Goal: Obtain resource: Obtain resource

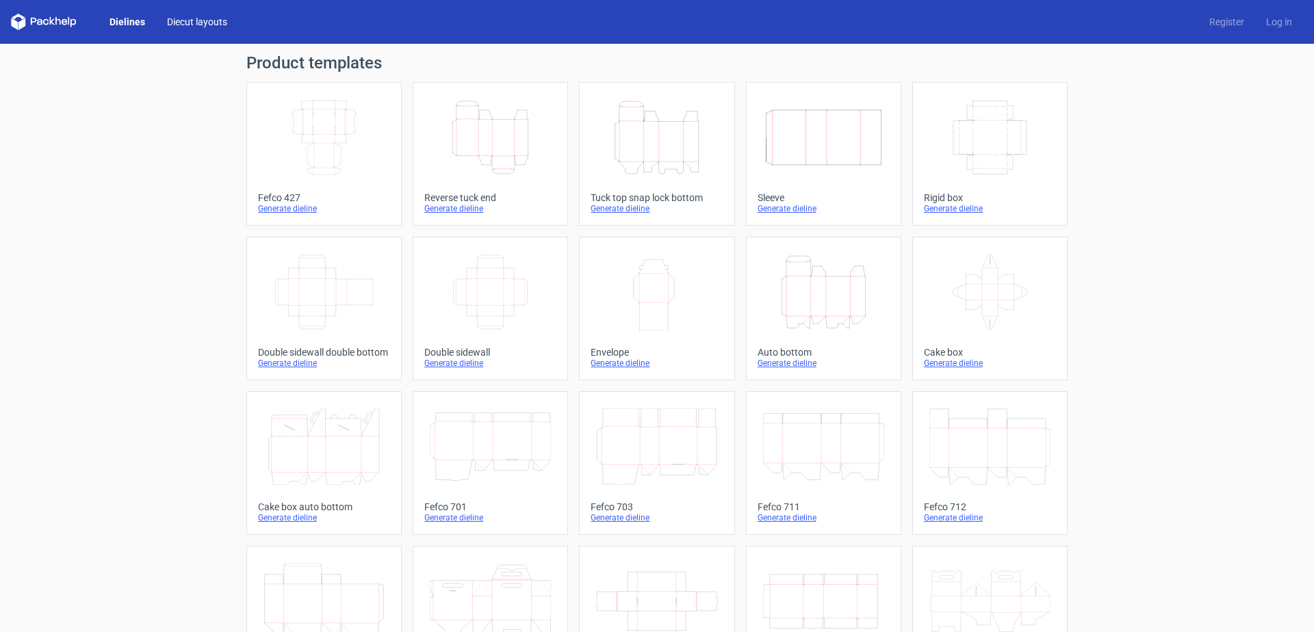
click at [190, 26] on link "Diecut layouts" at bounding box center [197, 22] width 82 height 14
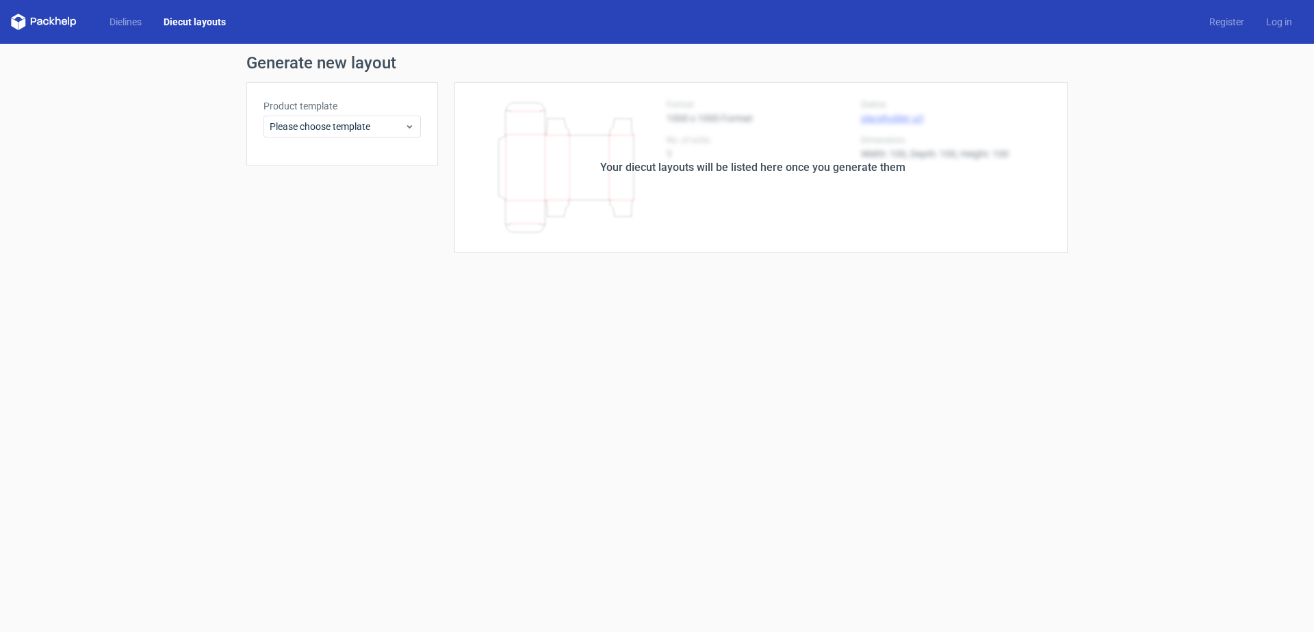
click at [42, 18] on icon at bounding box center [44, 22] width 66 height 16
click at [23, 21] on polygon at bounding box center [21, 24] width 7 height 12
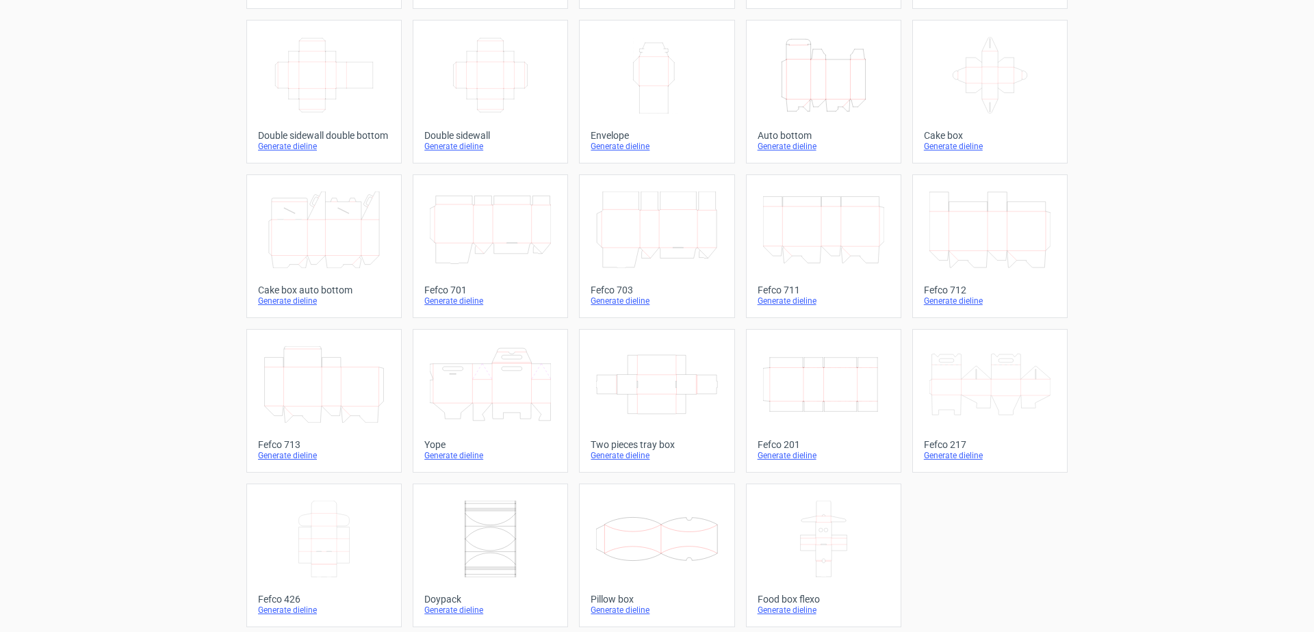
scroll to position [223, 0]
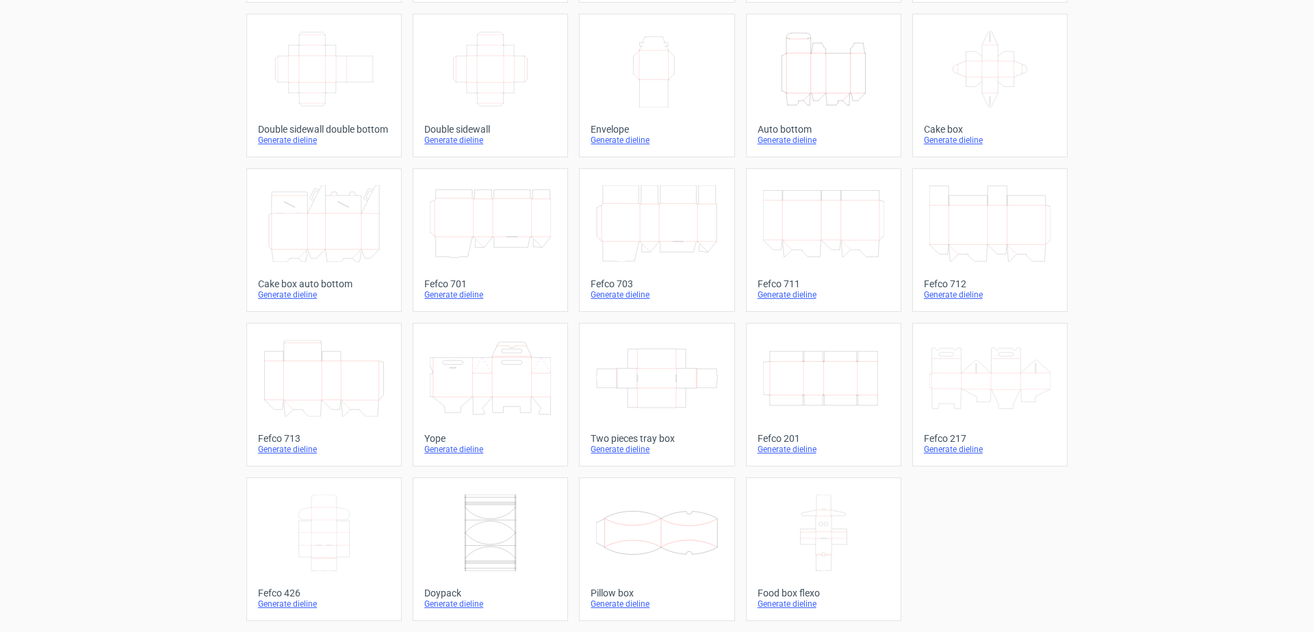
click at [967, 368] on icon at bounding box center [989, 378] width 121 height 77
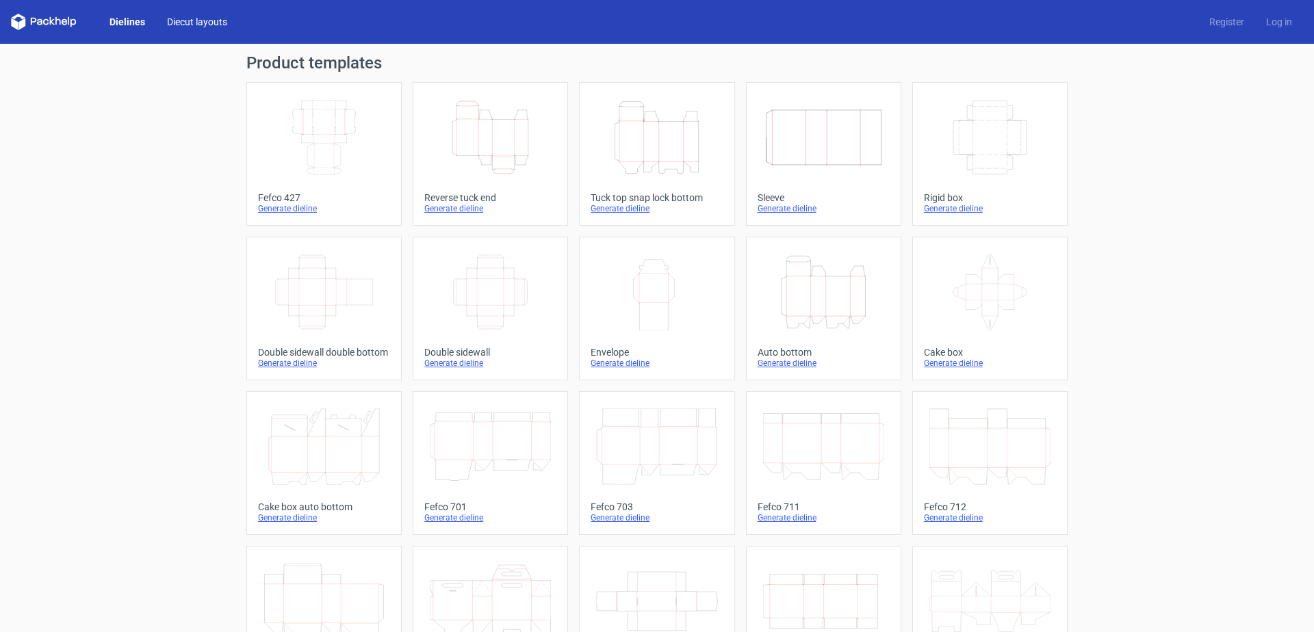
click at [188, 23] on link "Diecut layouts" at bounding box center [197, 22] width 82 height 14
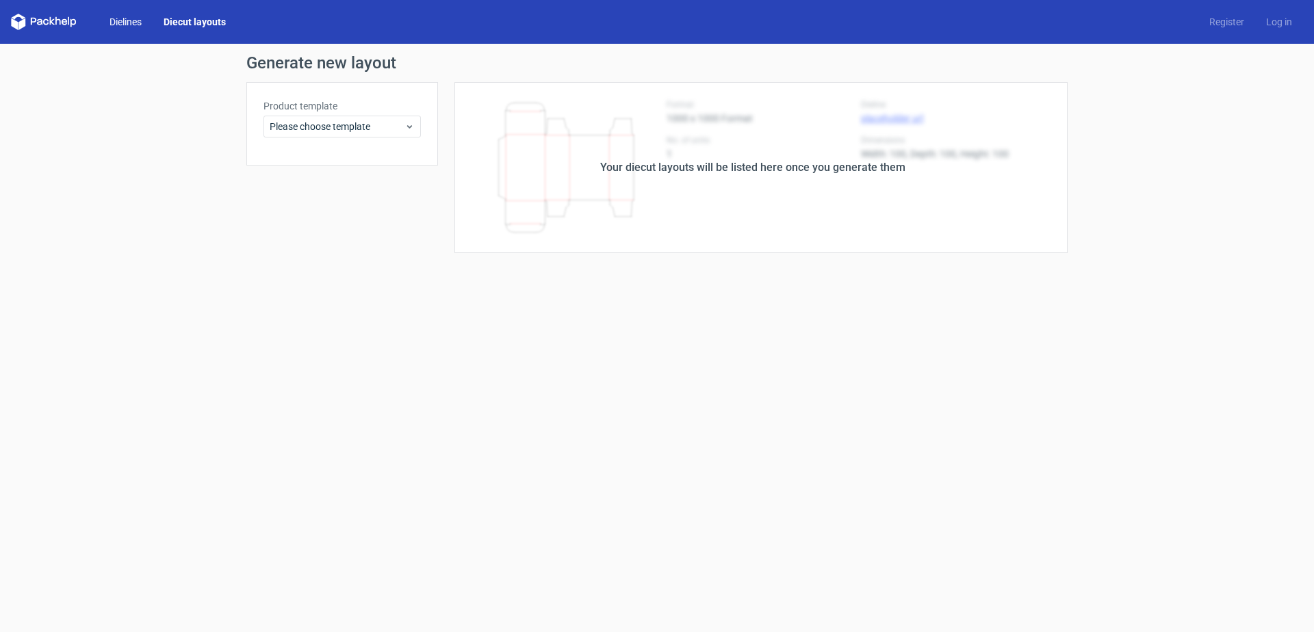
click at [116, 20] on link "Dielines" at bounding box center [126, 22] width 54 height 14
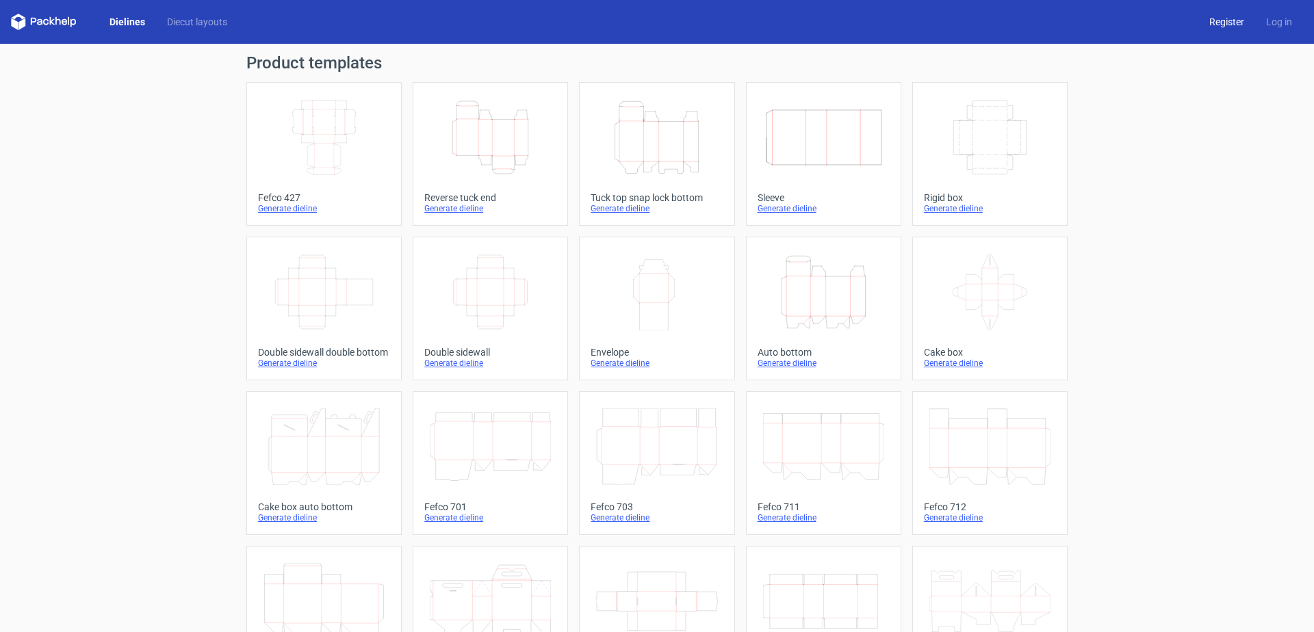
click at [1220, 27] on link "Register" at bounding box center [1226, 22] width 57 height 14
click at [31, 23] on icon at bounding box center [33, 22] width 5 height 8
click at [20, 20] on icon at bounding box center [44, 22] width 66 height 16
click at [221, 23] on link "Diecut layouts" at bounding box center [197, 22] width 82 height 14
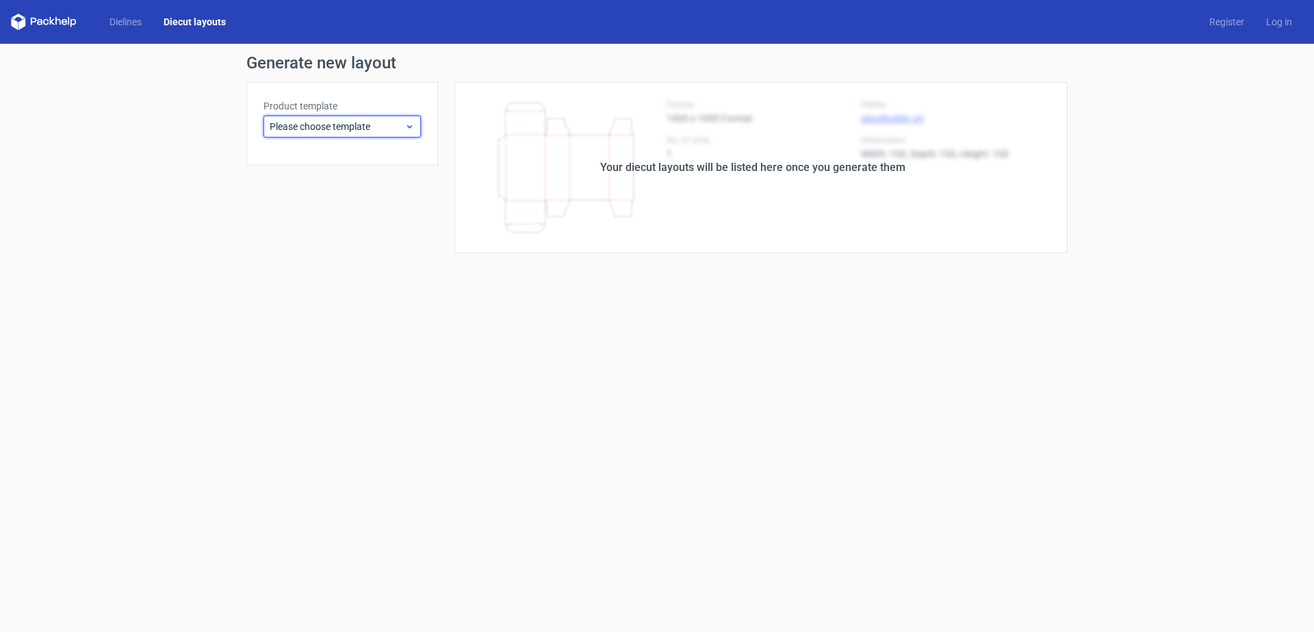
click at [410, 125] on icon at bounding box center [410, 126] width 10 height 11
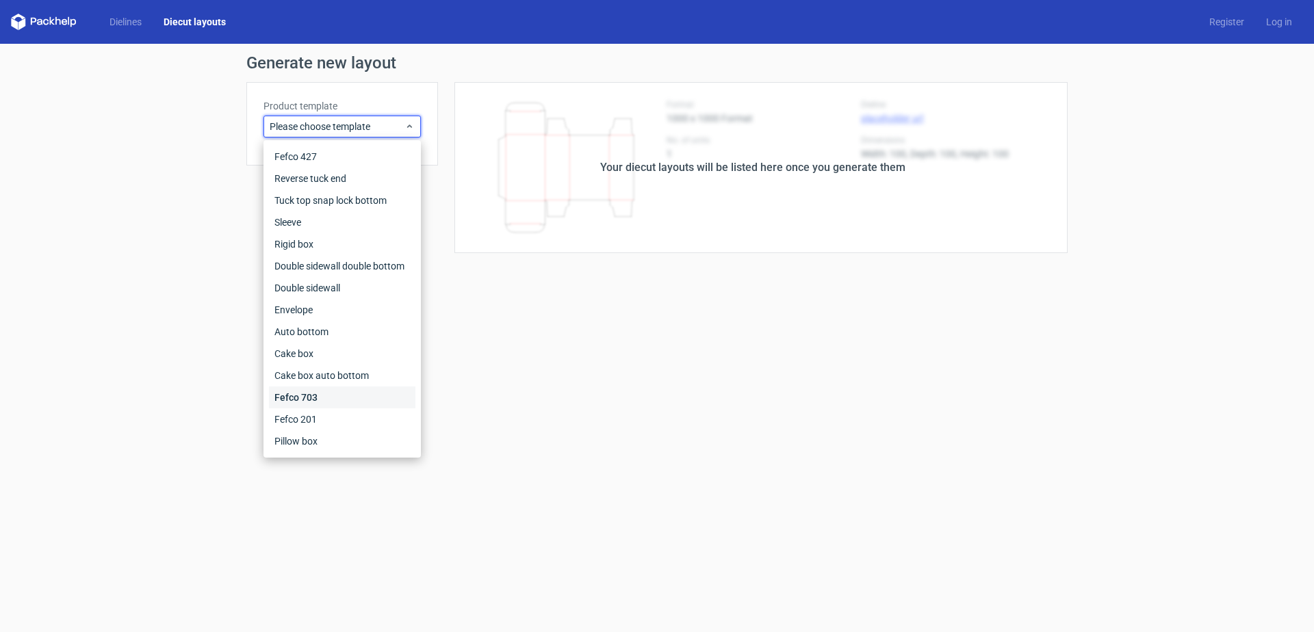
click at [322, 398] on div "Fefco 703" at bounding box center [342, 398] width 146 height 22
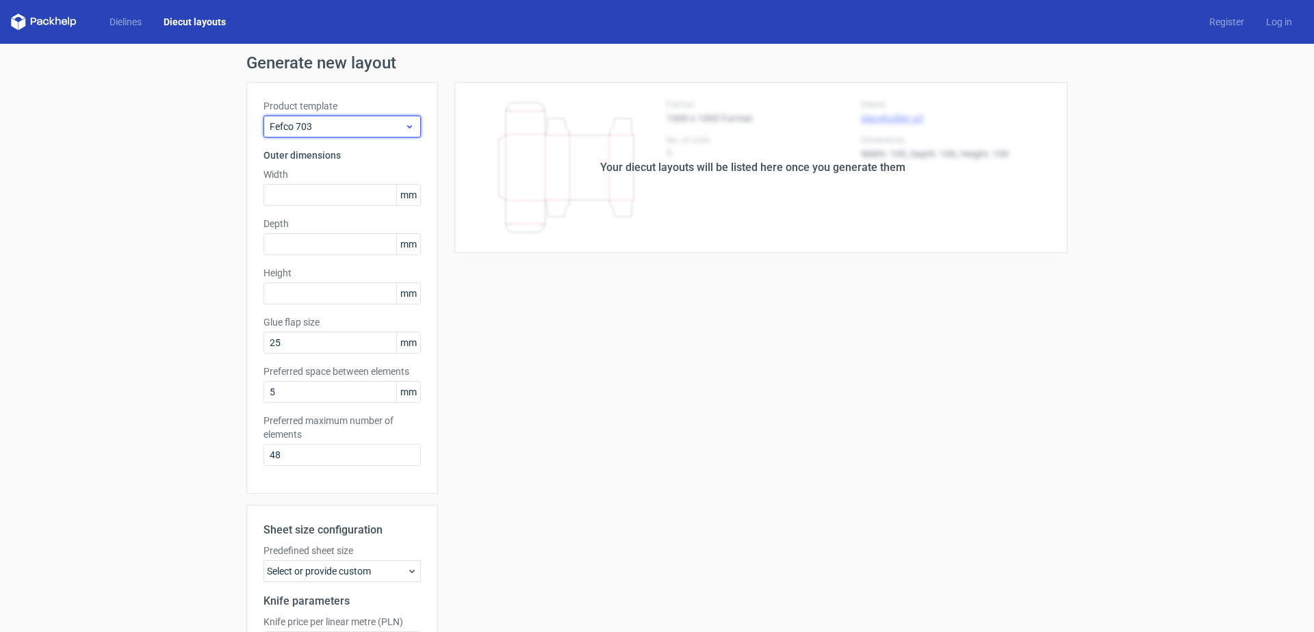
click at [405, 123] on icon at bounding box center [410, 126] width 10 height 11
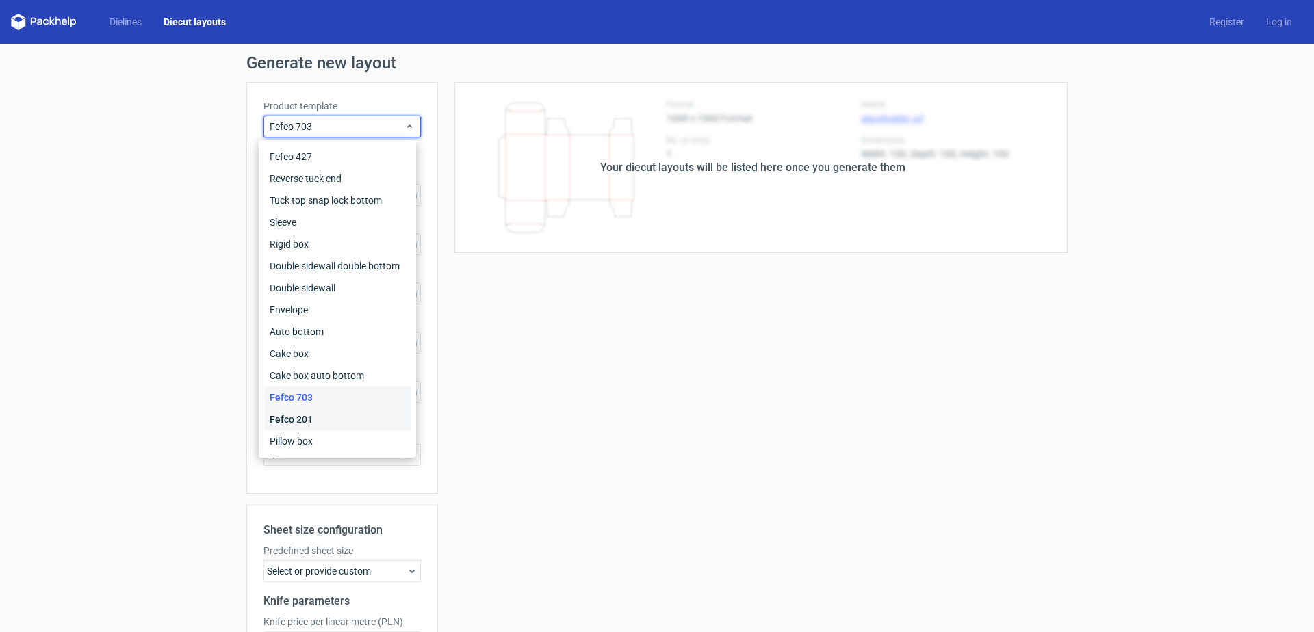
click at [308, 418] on div "Fefco 201" at bounding box center [337, 420] width 146 height 22
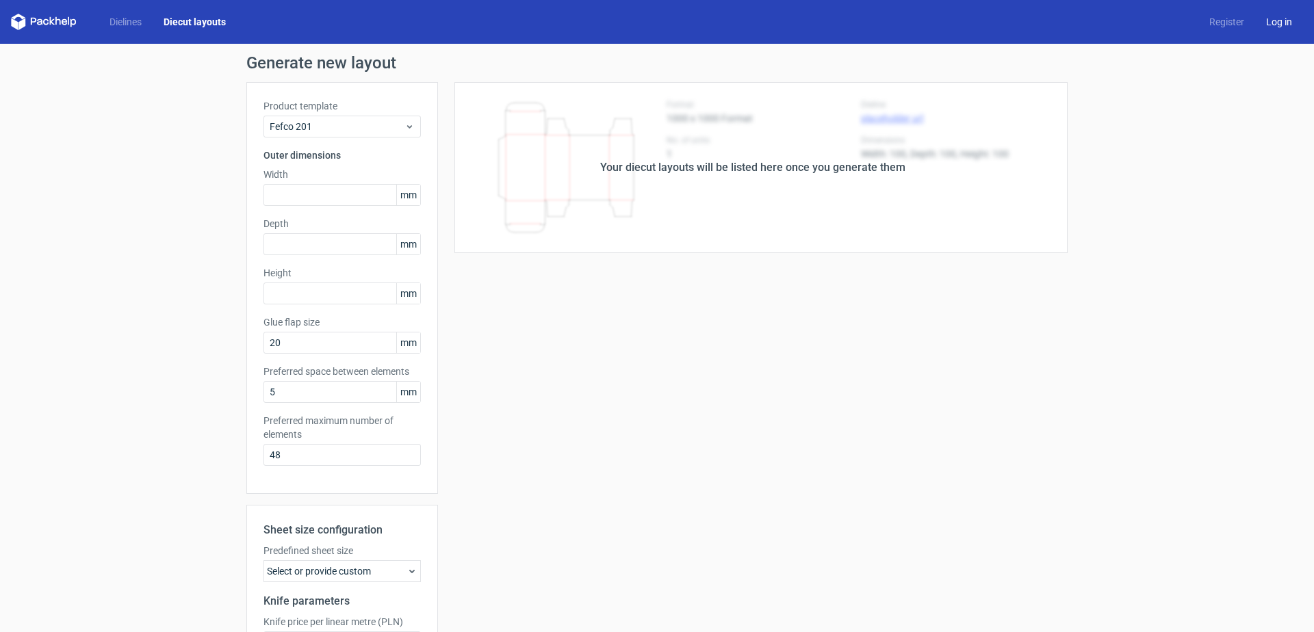
click at [1274, 20] on link "Log in" at bounding box center [1279, 22] width 48 height 14
click at [650, 173] on div "Your diecut layouts will be listed here once you generate them" at bounding box center [752, 167] width 305 height 16
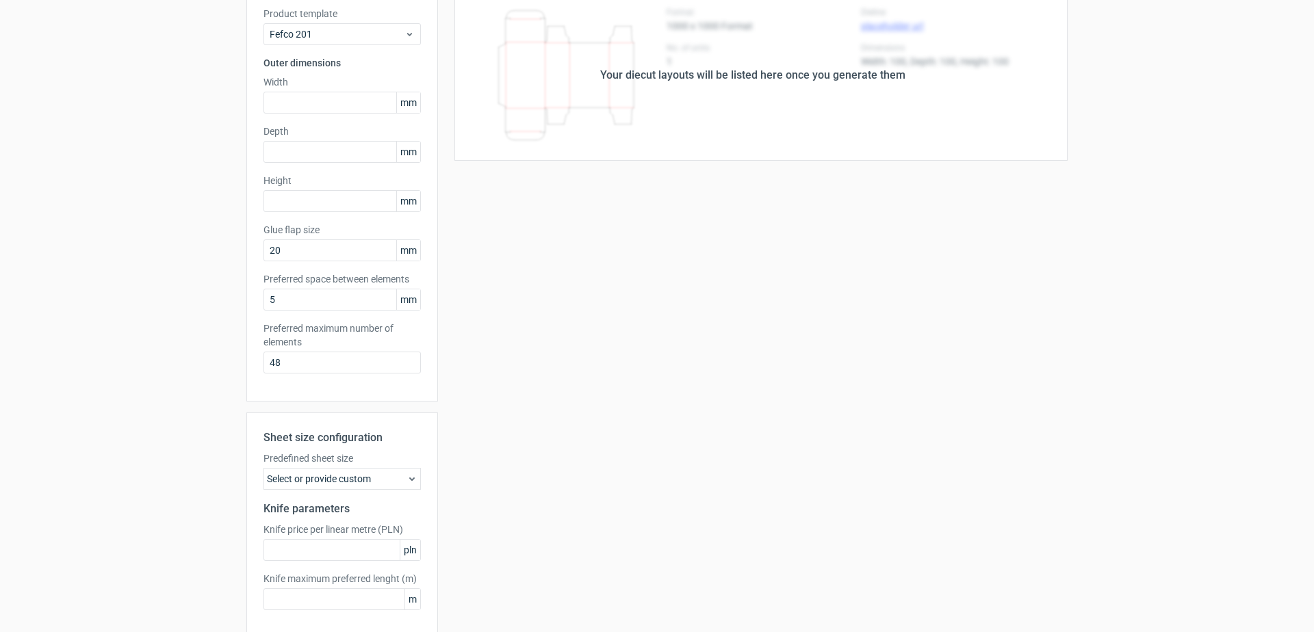
scroll to position [154, 0]
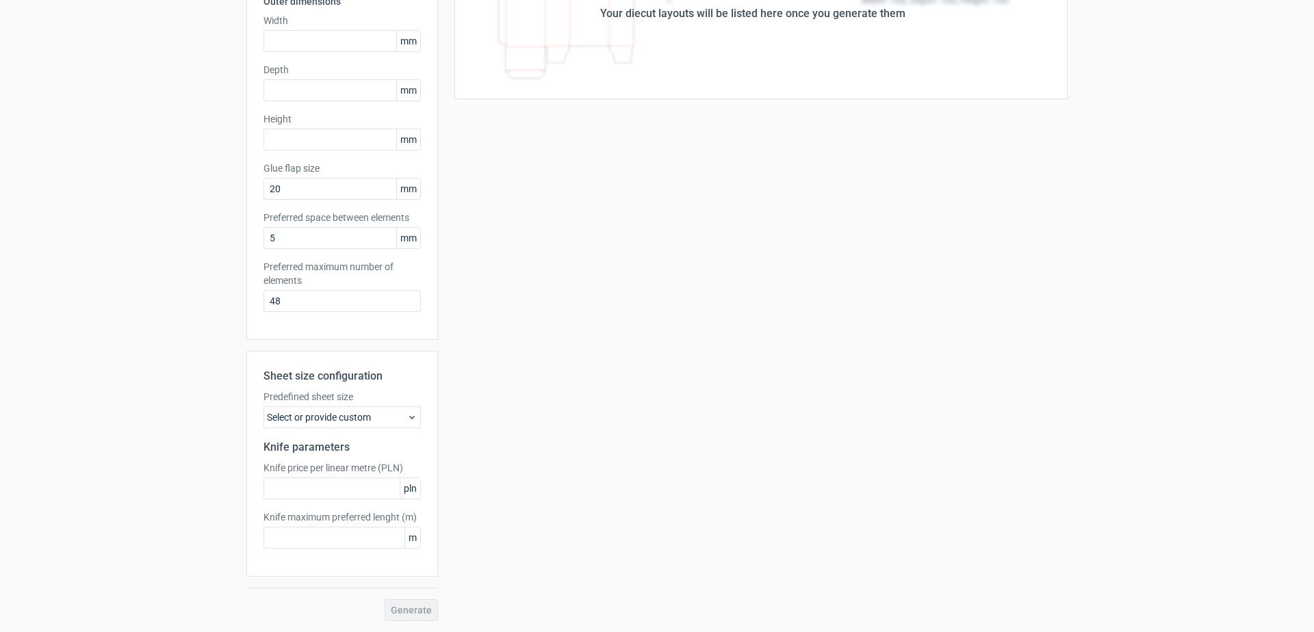
click at [408, 615] on div "Generate" at bounding box center [342, 611] width 192 height 22
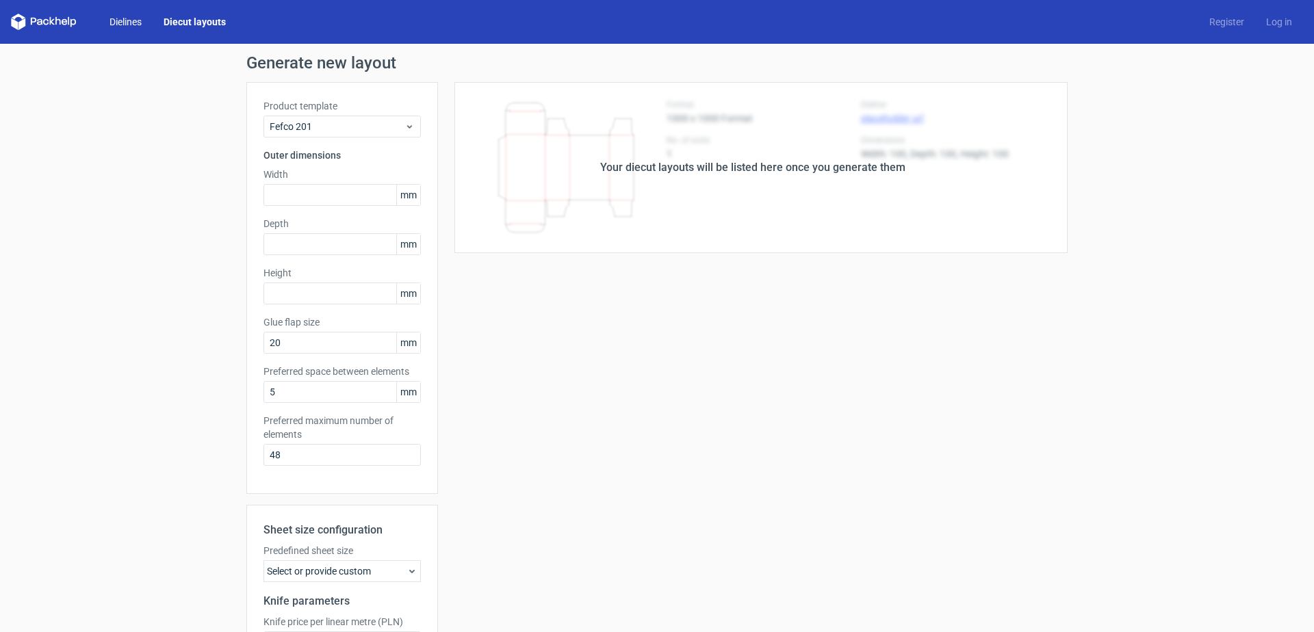
click at [129, 21] on link "Dielines" at bounding box center [126, 22] width 54 height 14
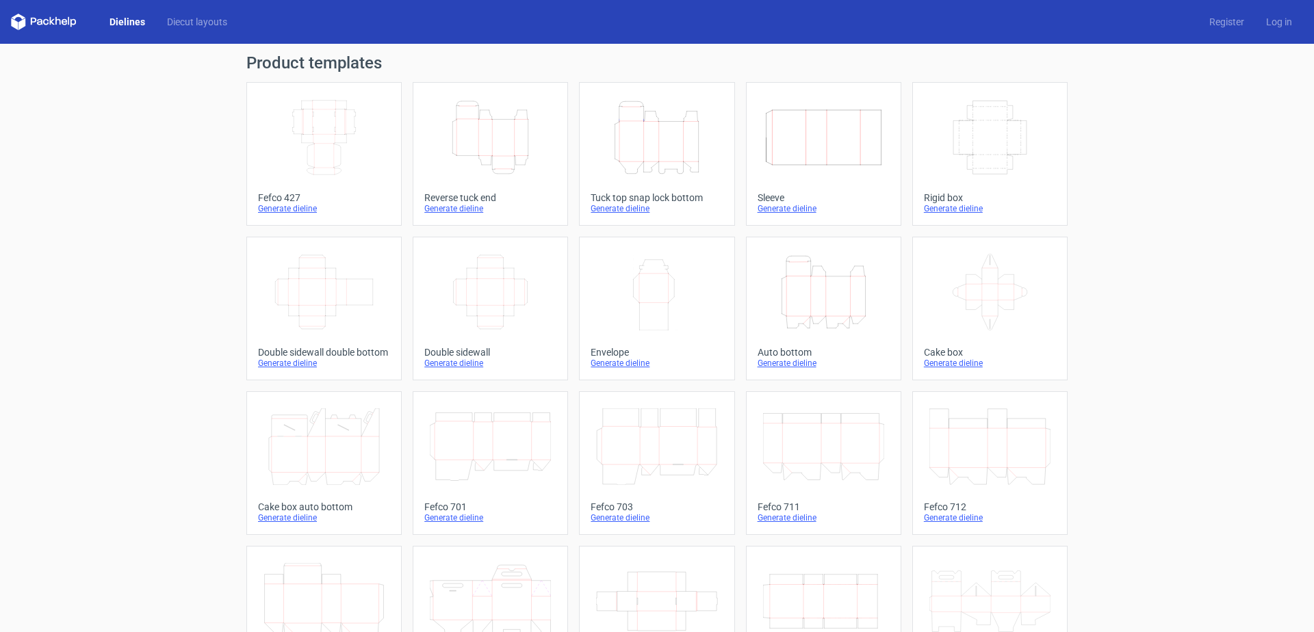
click at [348, 64] on h1 "Product templates" at bounding box center [656, 63] width 821 height 16
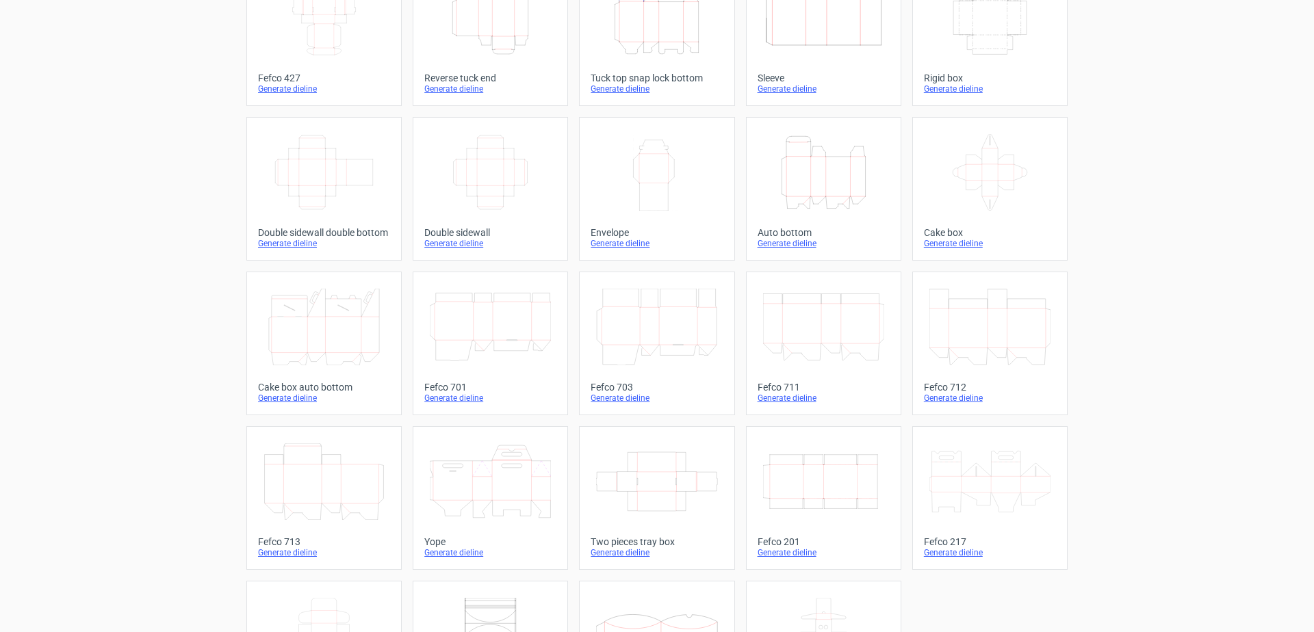
scroll to position [223, 0]
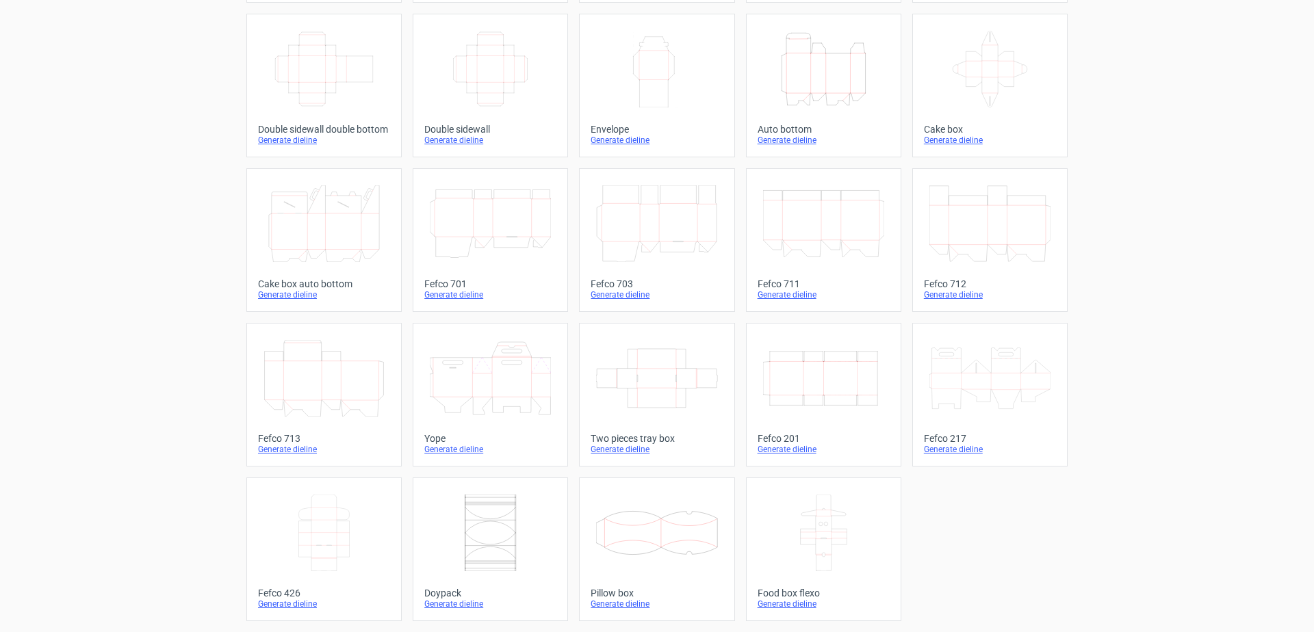
click at [777, 437] on div "Fefco 201" at bounding box center [824, 438] width 132 height 11
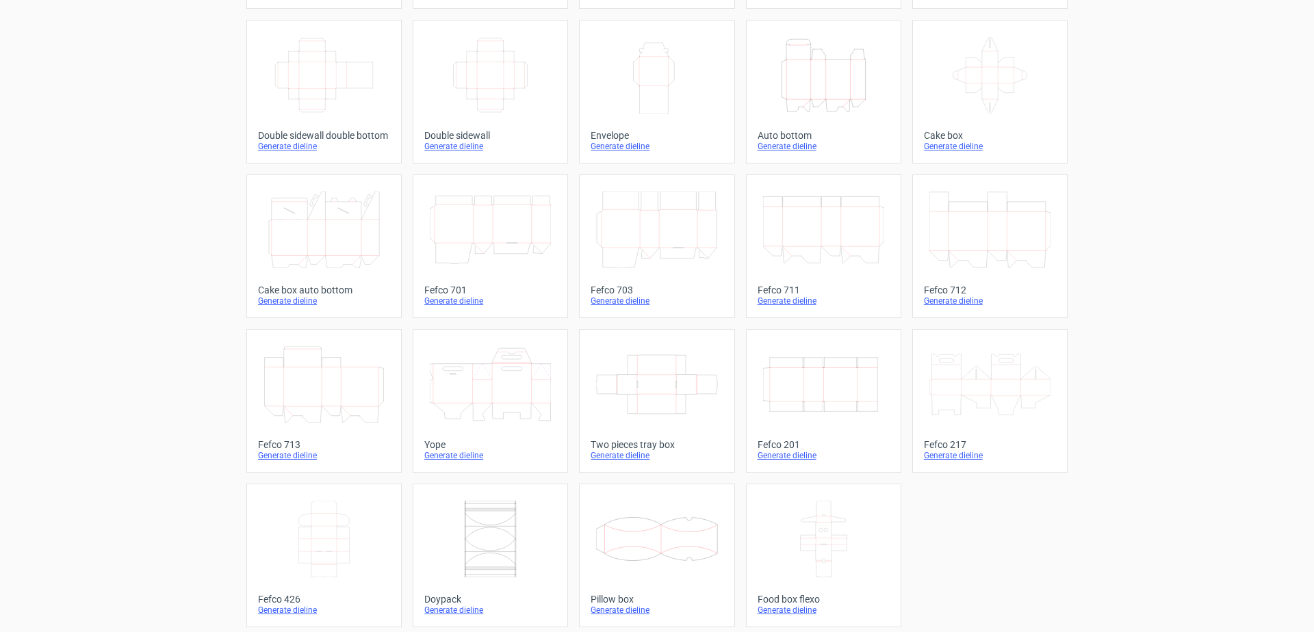
scroll to position [223, 0]
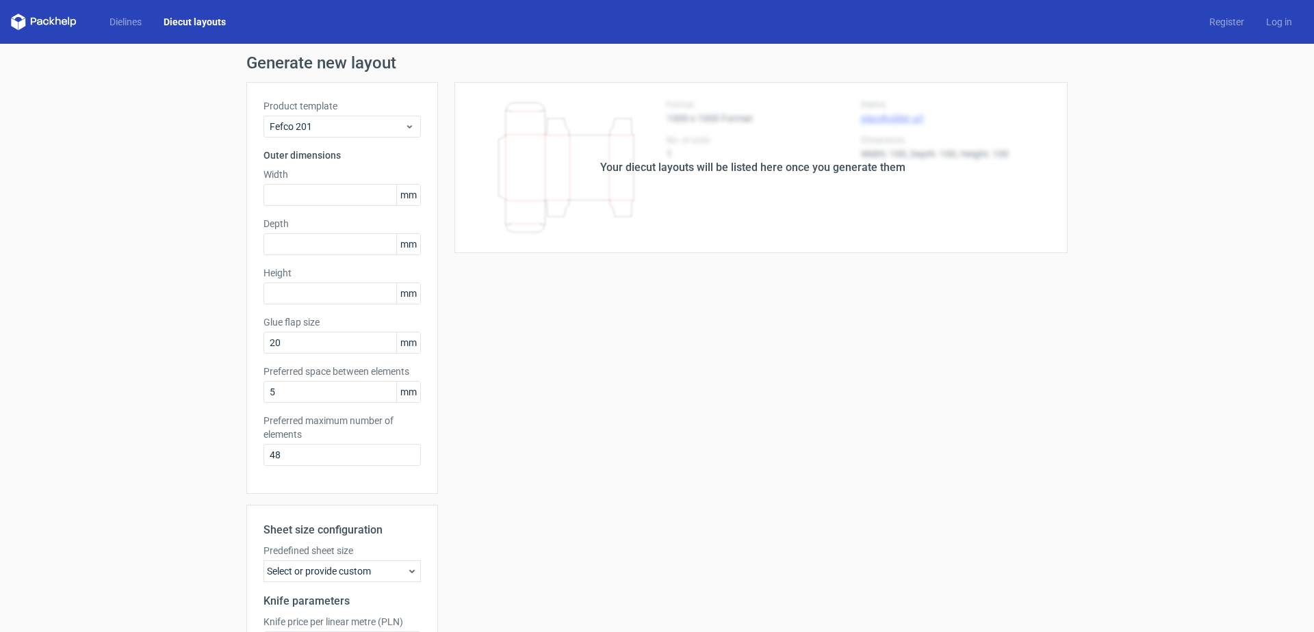
click at [866, 151] on div "Your diecut layouts will be listed here once you generate them" at bounding box center [753, 167] width 630 height 171
click at [212, 25] on link "Diecut layouts" at bounding box center [195, 22] width 84 height 14
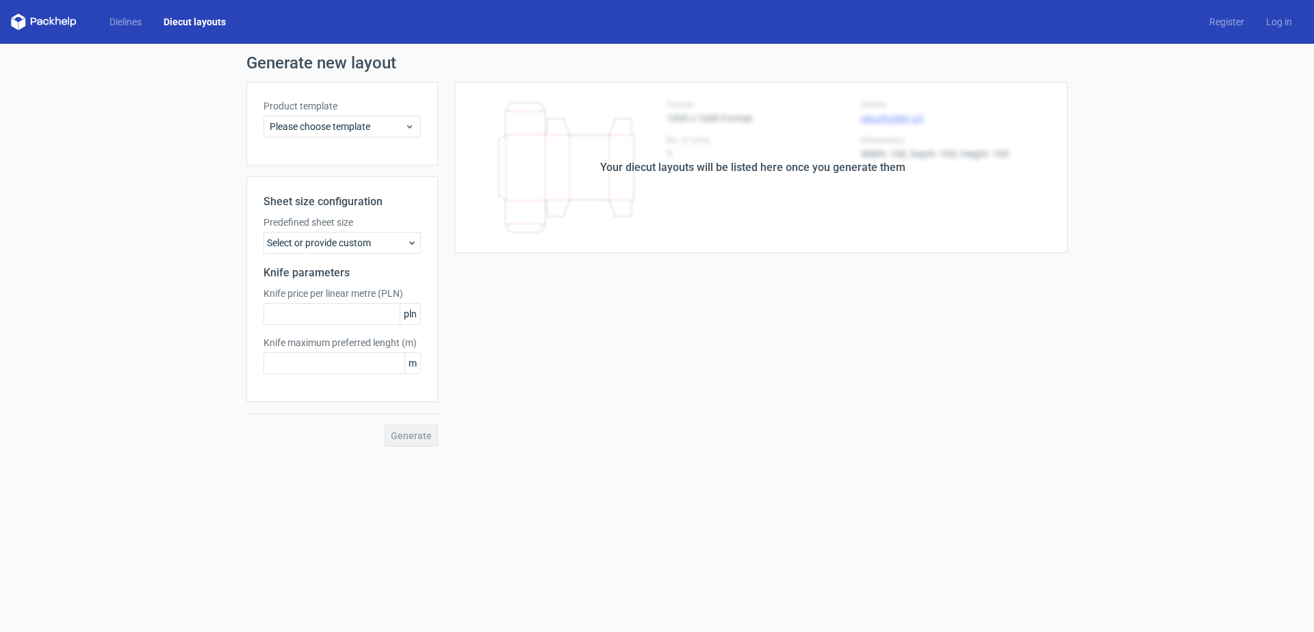
click at [410, 242] on use at bounding box center [411, 243] width 5 height 3
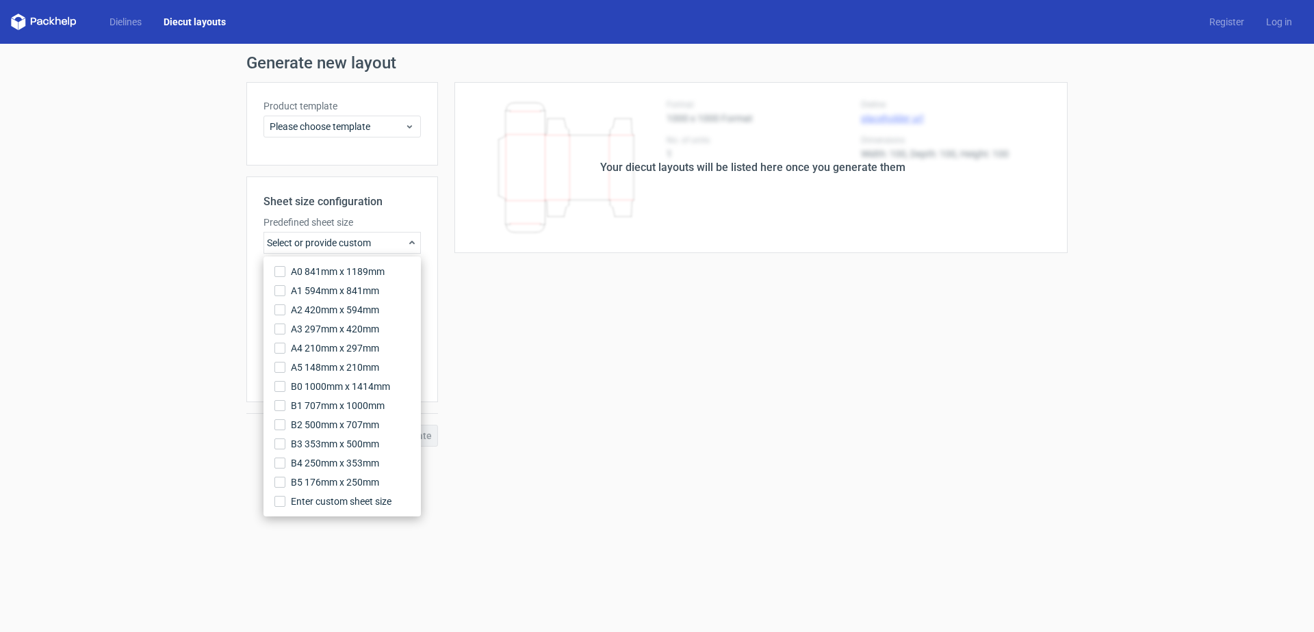
click at [410, 242] on icon at bounding box center [412, 243] width 11 height 11
click at [505, 331] on div "Your diecut layouts will be listed here once you generate them Height Depth Wid…" at bounding box center [753, 264] width 630 height 365
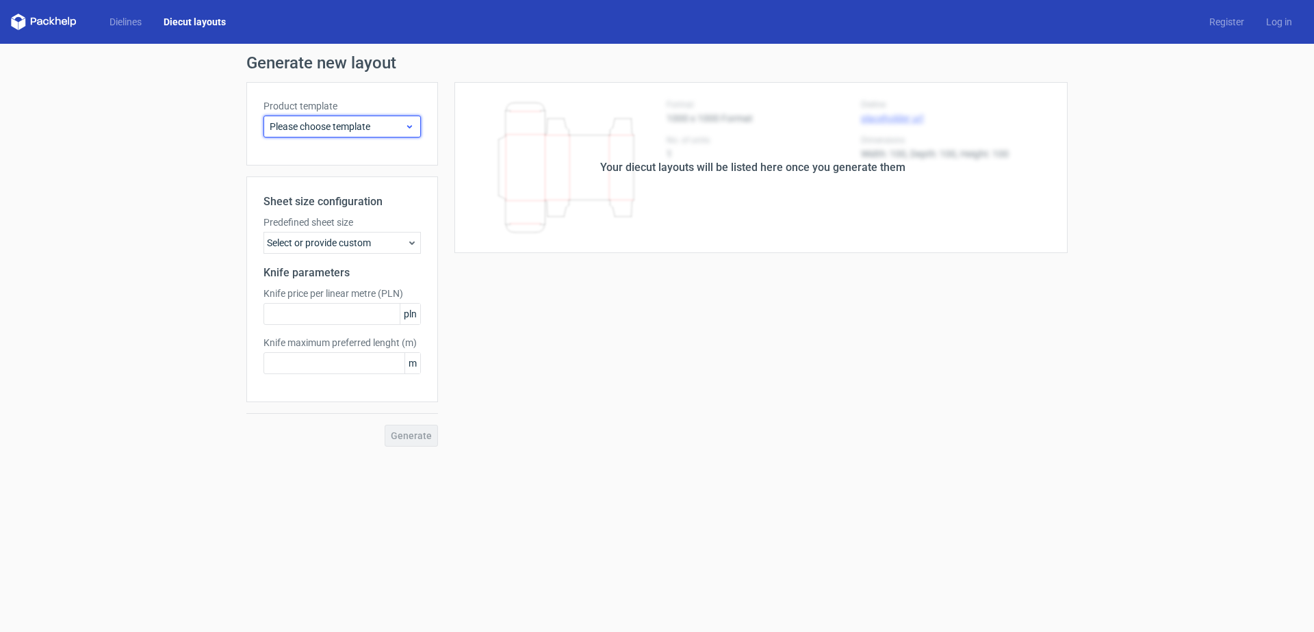
click at [411, 127] on use at bounding box center [409, 126] width 5 height 3
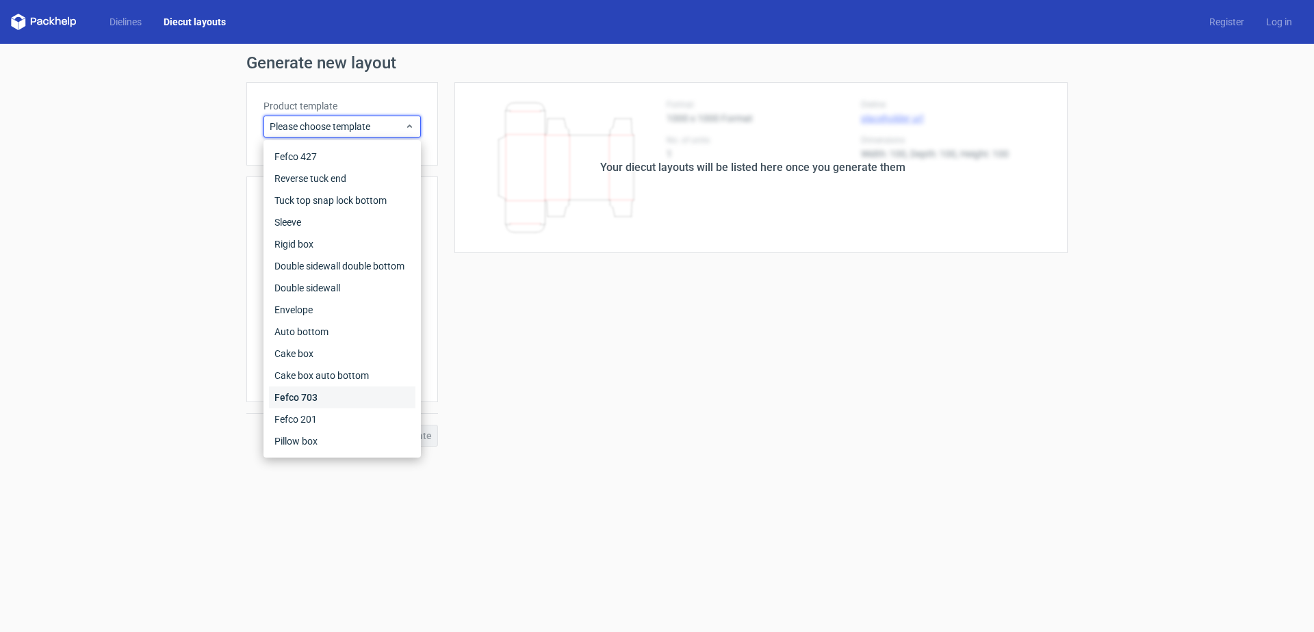
click at [316, 395] on div "Fefco 703" at bounding box center [342, 398] width 146 height 22
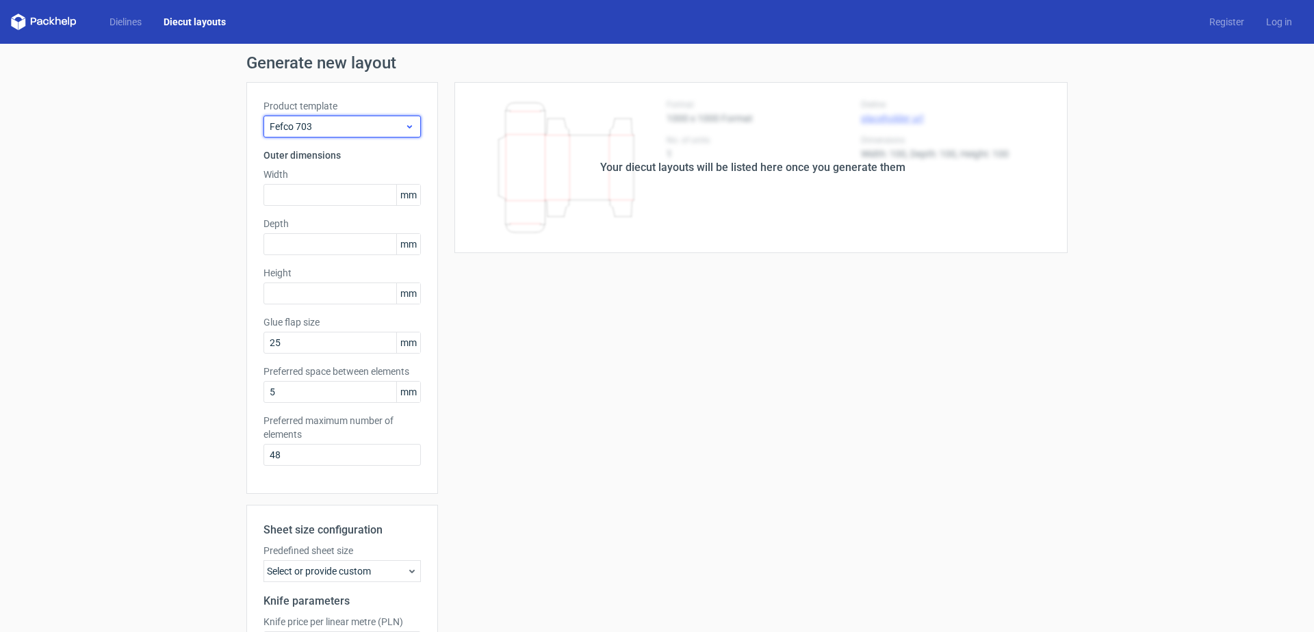
click at [411, 125] on div "Fefco 703" at bounding box center [342, 127] width 157 height 22
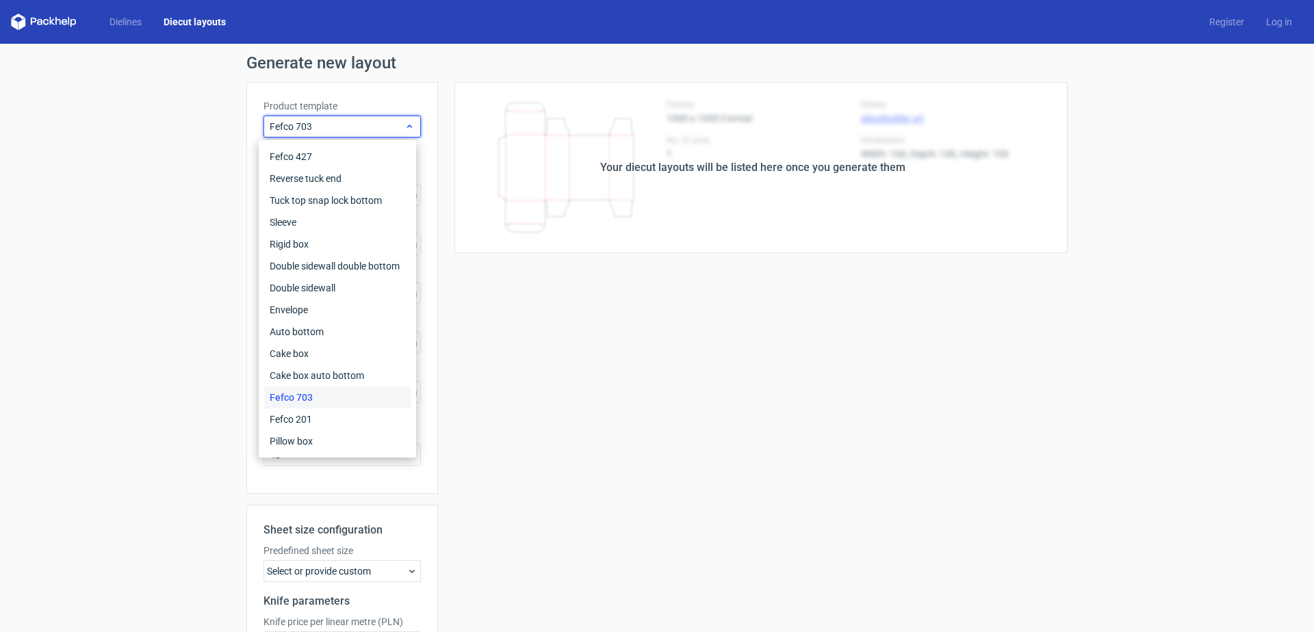
click at [411, 125] on div "Fefco 703" at bounding box center [342, 127] width 157 height 22
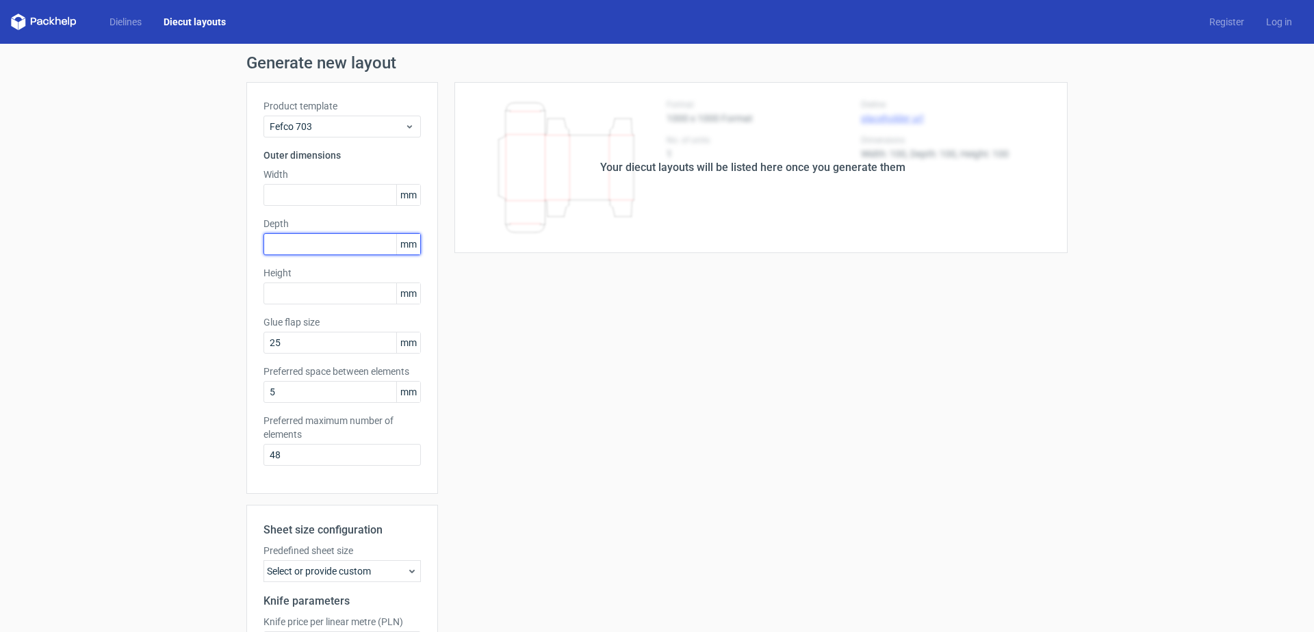
click at [358, 242] on input "text" at bounding box center [342, 244] width 157 height 22
click at [377, 198] on input "text" at bounding box center [342, 195] width 157 height 22
type input "285"
click at [372, 242] on input "text" at bounding box center [342, 244] width 157 height 22
type input "305"
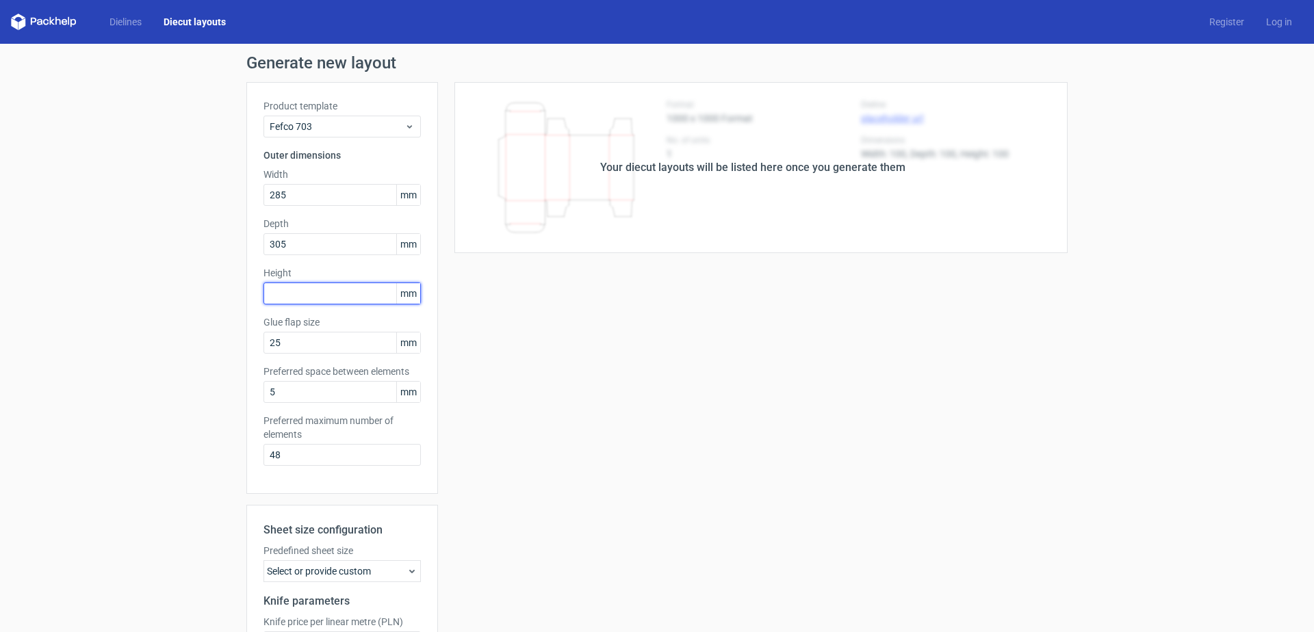
click at [372, 290] on input "text" at bounding box center [342, 294] width 157 height 22
type input "100"
click at [368, 344] on input "25" at bounding box center [342, 343] width 157 height 22
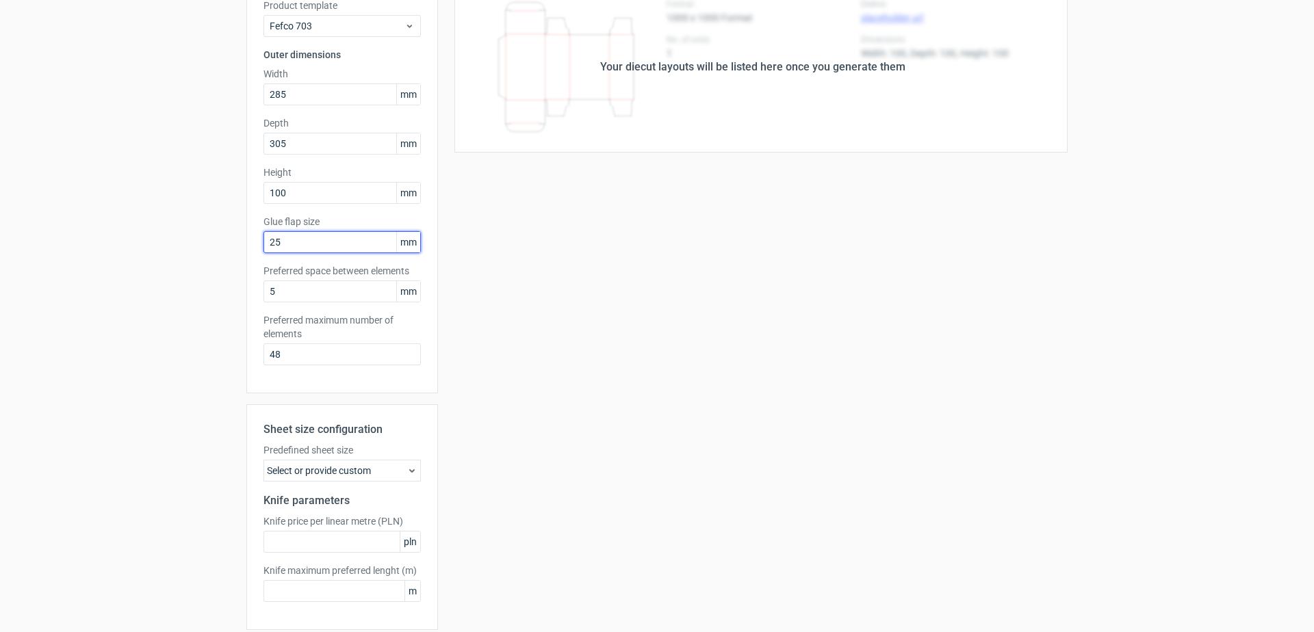
scroll to position [154, 0]
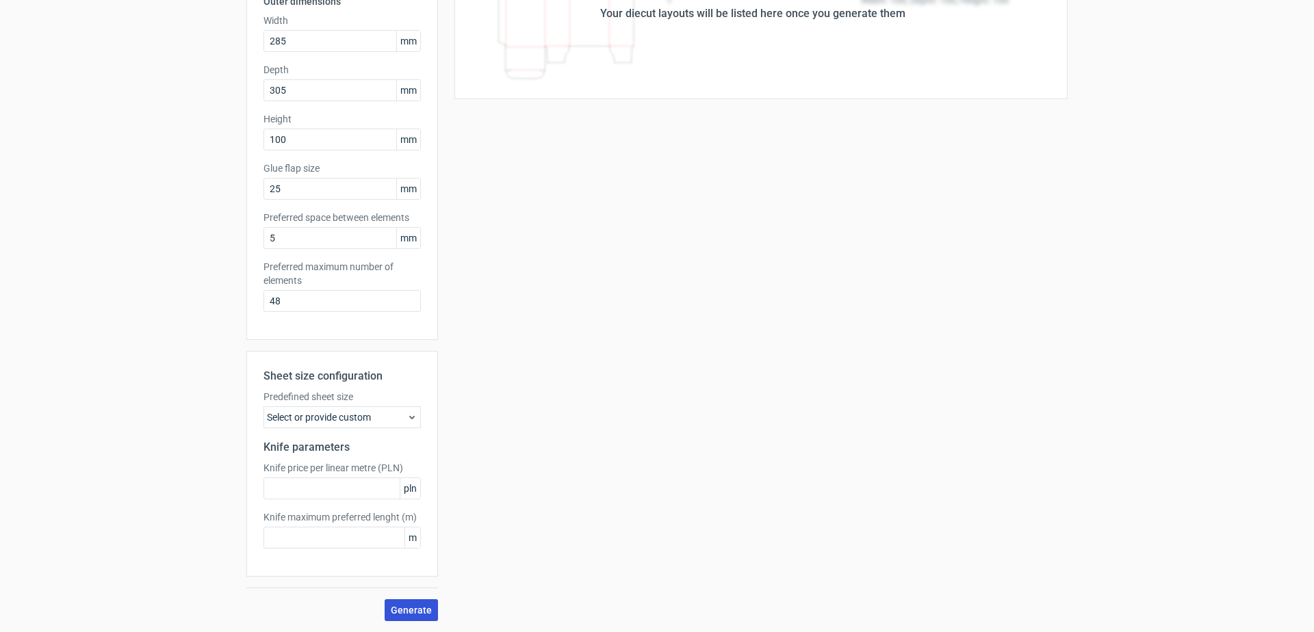
click at [409, 612] on span "Generate" at bounding box center [411, 611] width 41 height 10
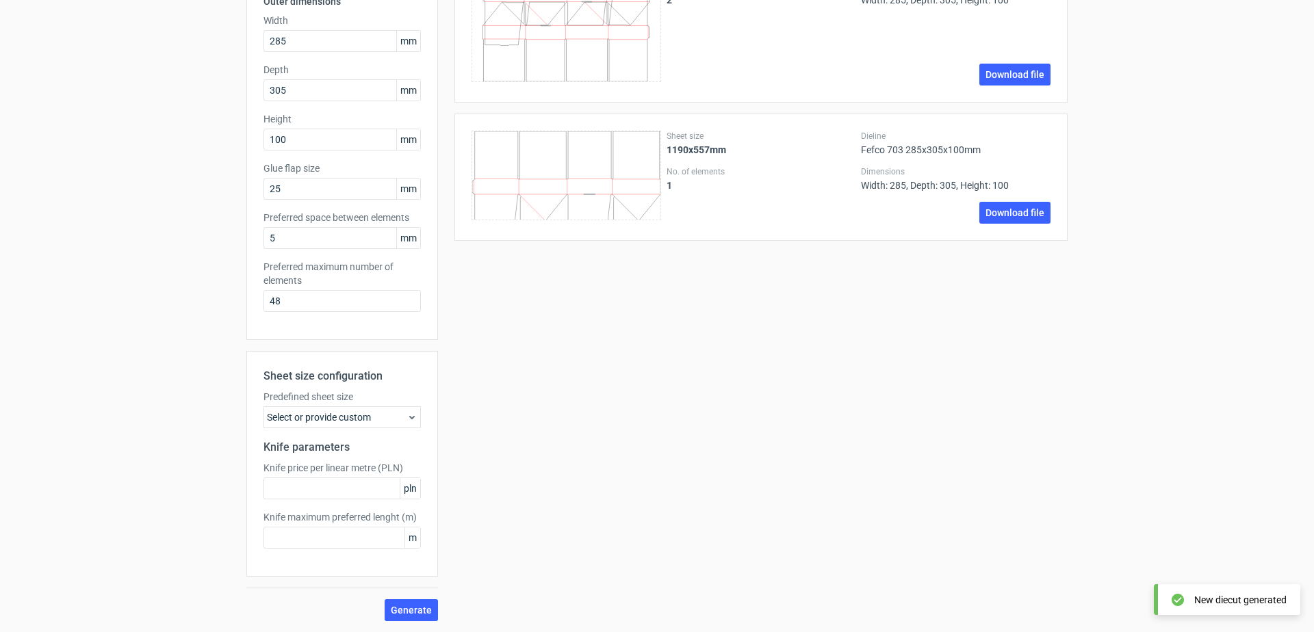
scroll to position [0, 0]
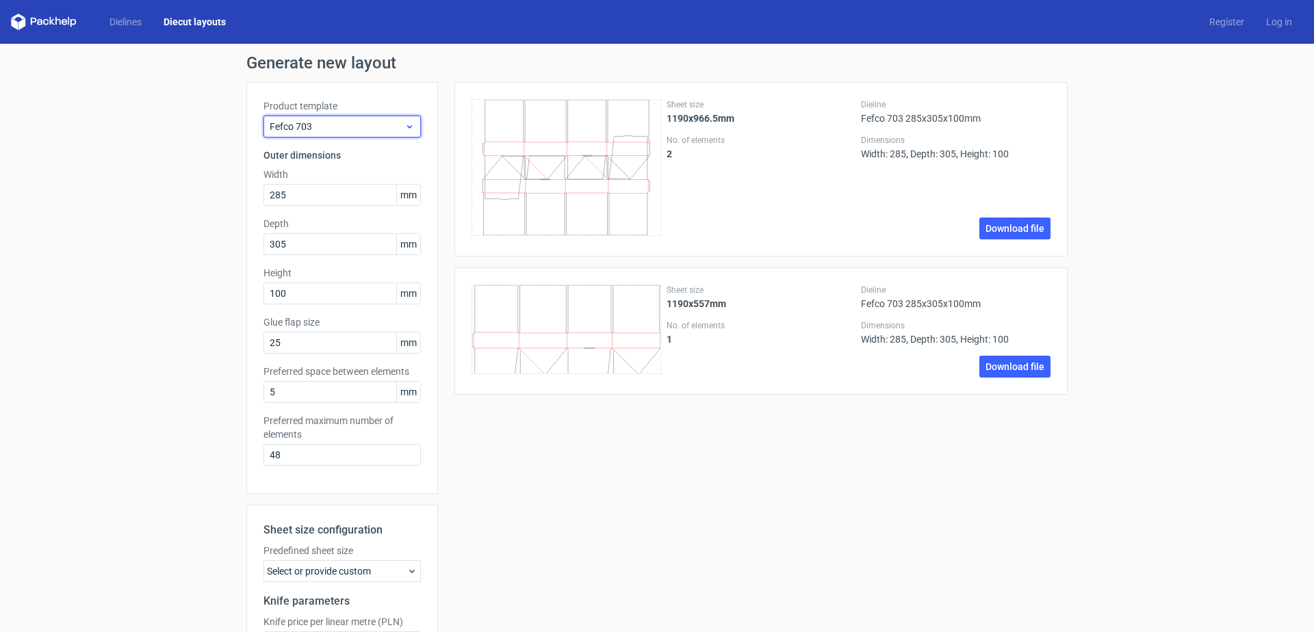
click at [367, 124] on span "Fefco 703" at bounding box center [337, 127] width 135 height 14
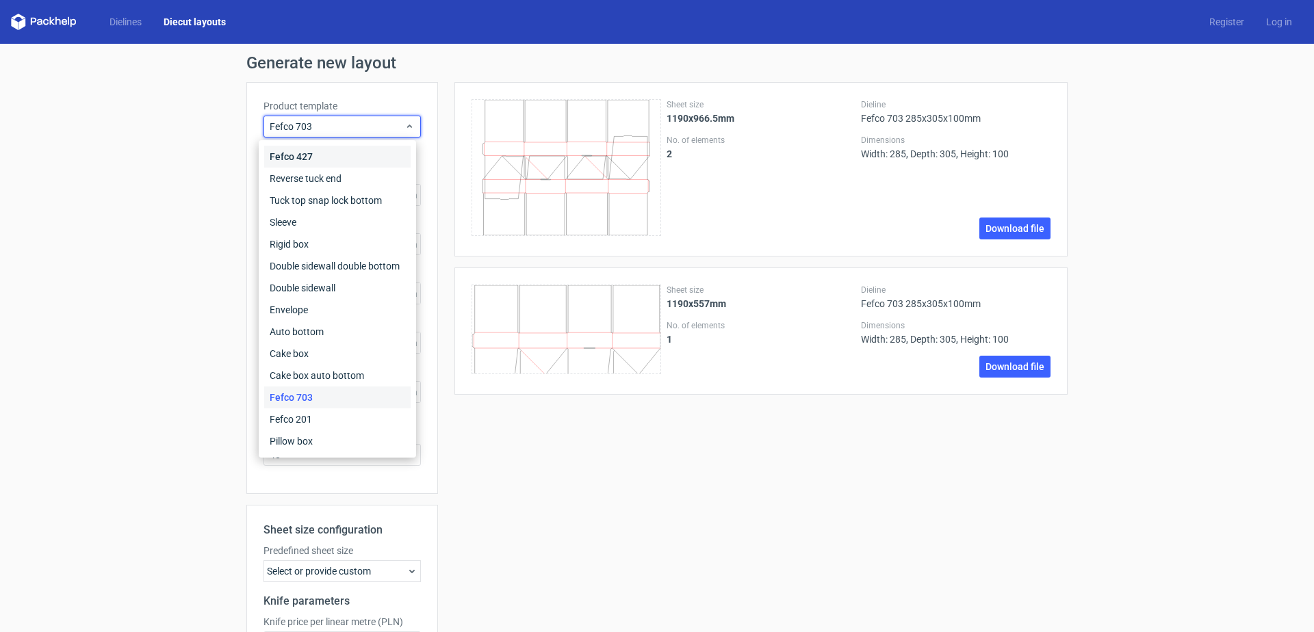
click at [279, 155] on div "Fefco 427" at bounding box center [337, 157] width 146 height 22
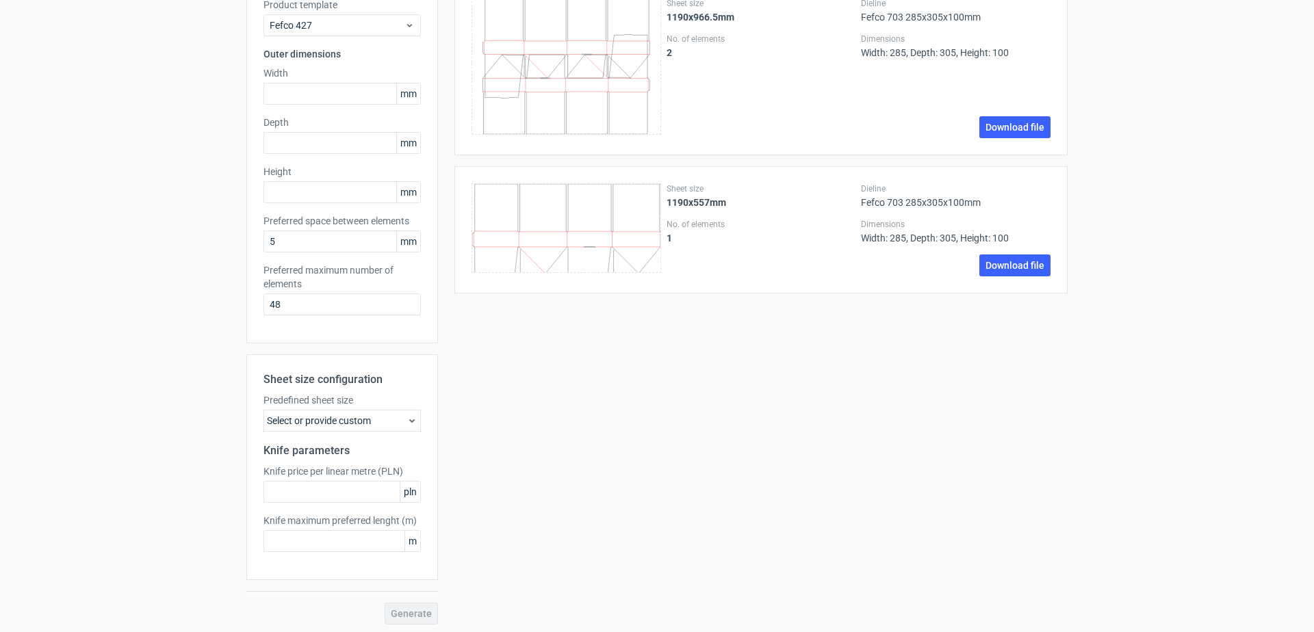
scroll to position [105, 0]
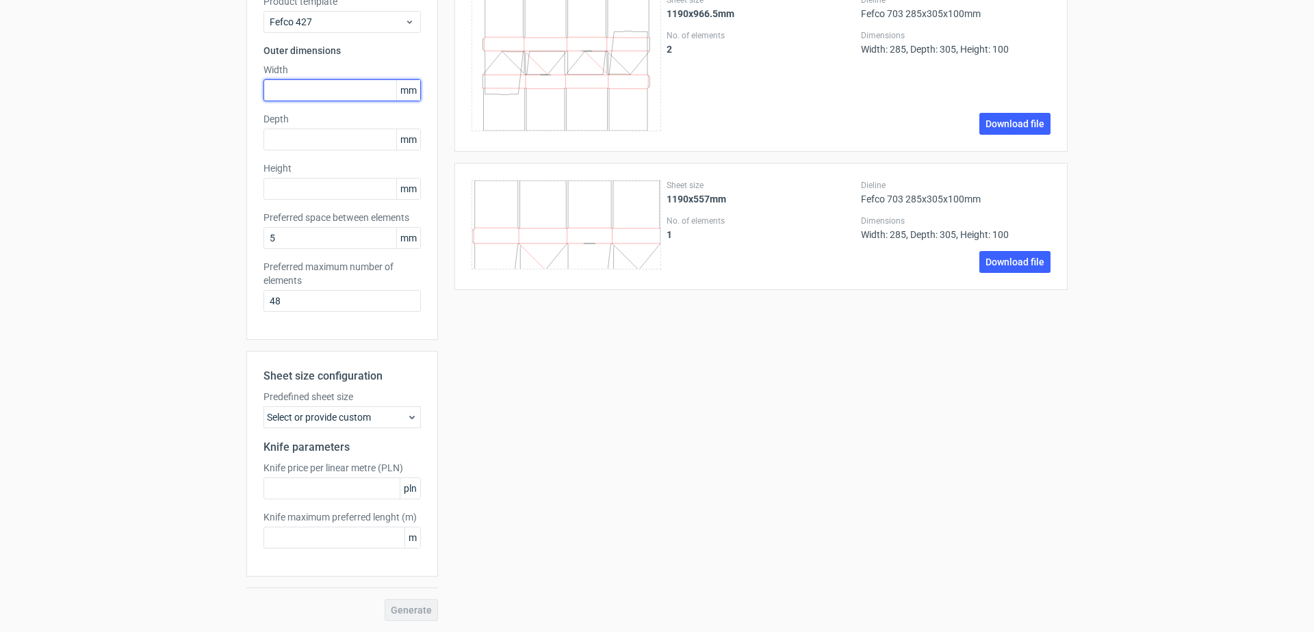
click at [361, 94] on input "text" at bounding box center [342, 90] width 157 height 22
type input "285"
type input "305"
type input "100"
click at [398, 613] on span "Generate" at bounding box center [411, 611] width 41 height 10
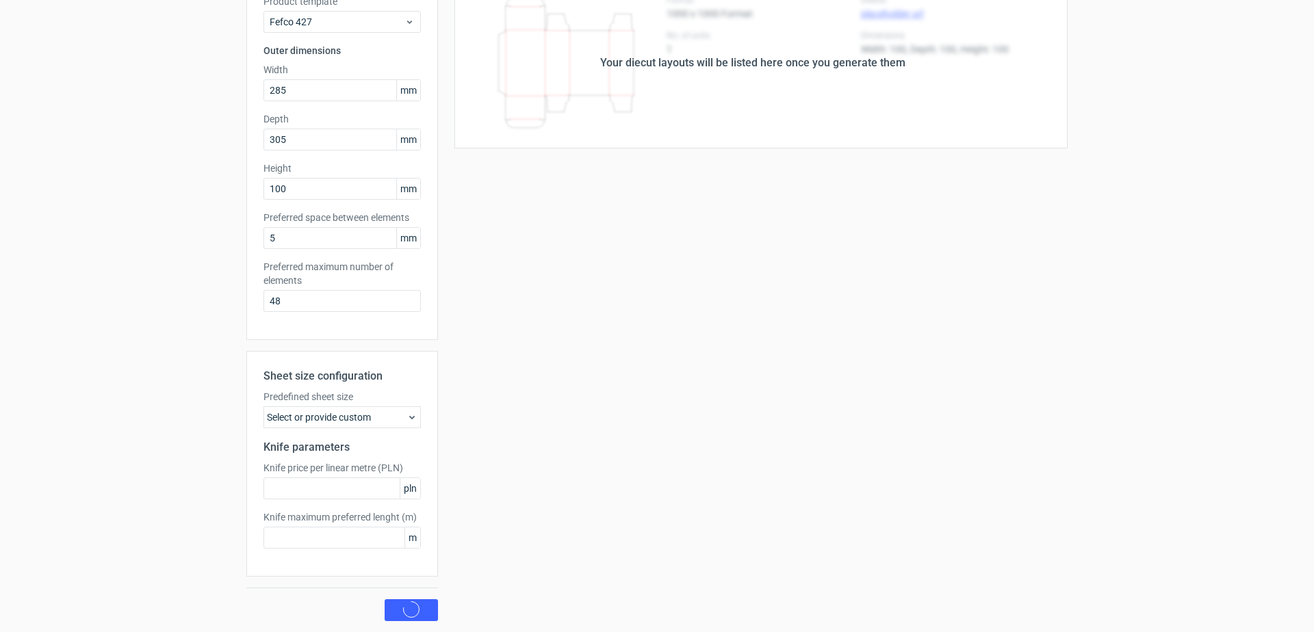
scroll to position [0, 0]
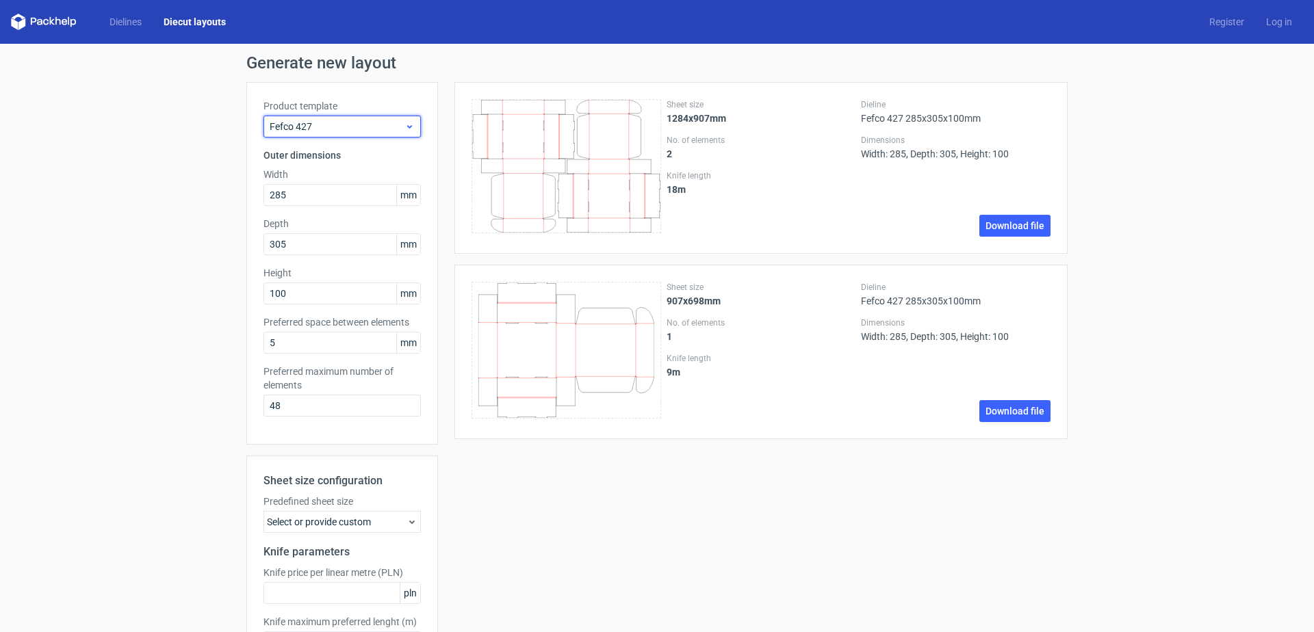
click at [405, 129] on icon at bounding box center [410, 126] width 10 height 11
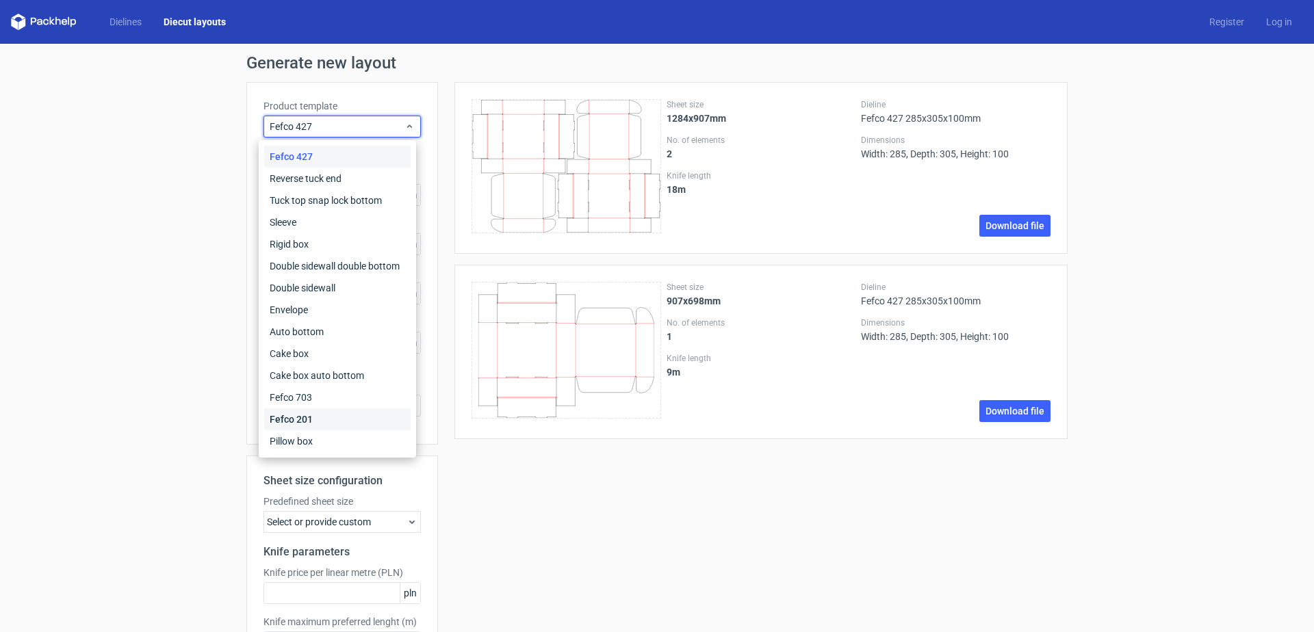
click at [341, 419] on div "Fefco 201" at bounding box center [337, 420] width 146 height 22
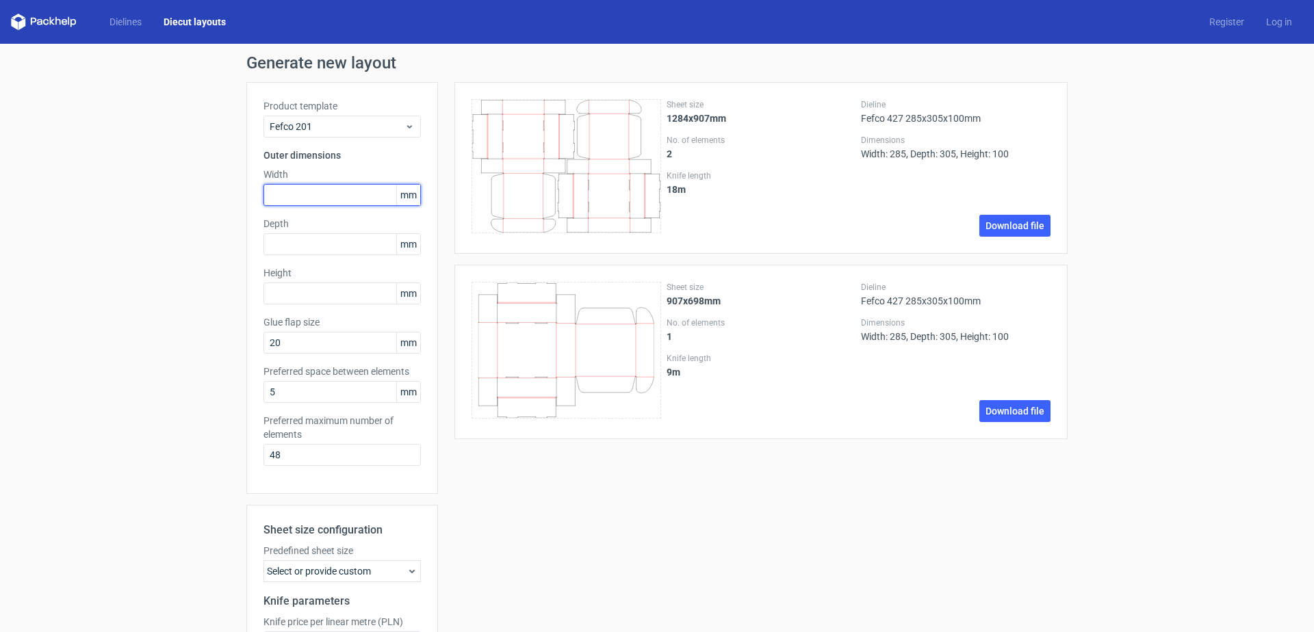
click at [315, 193] on input "text" at bounding box center [342, 195] width 157 height 22
type input "2"
type input "285"
type input "305"
type input "100"
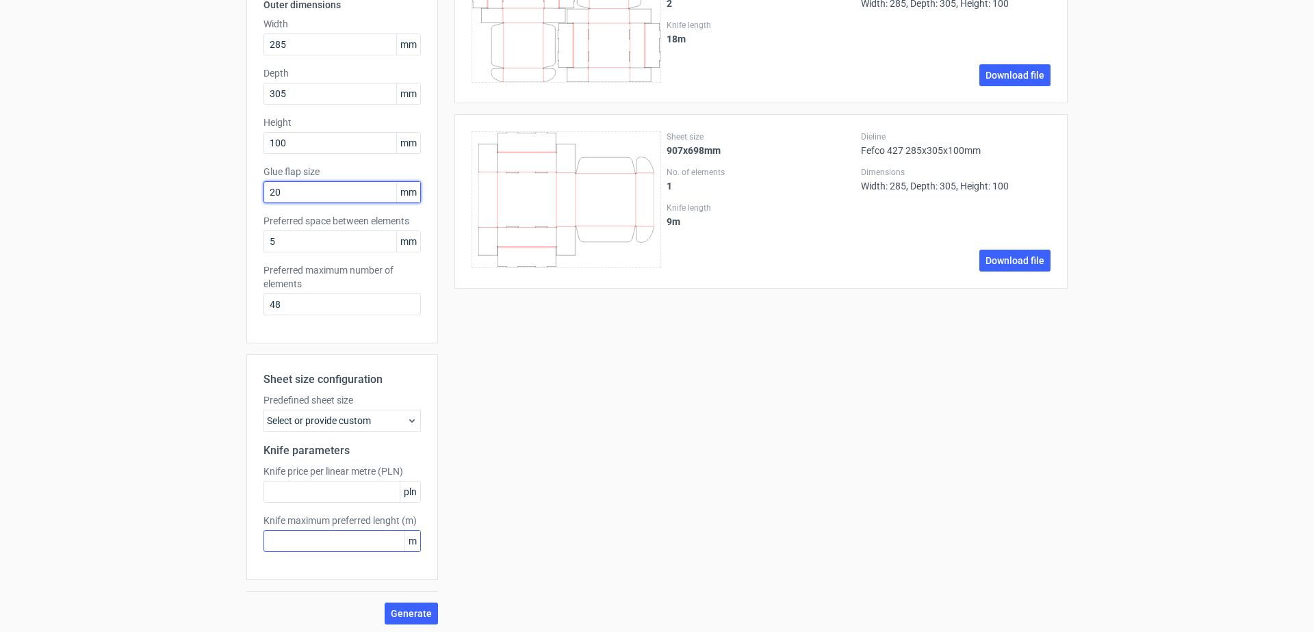
scroll to position [154, 0]
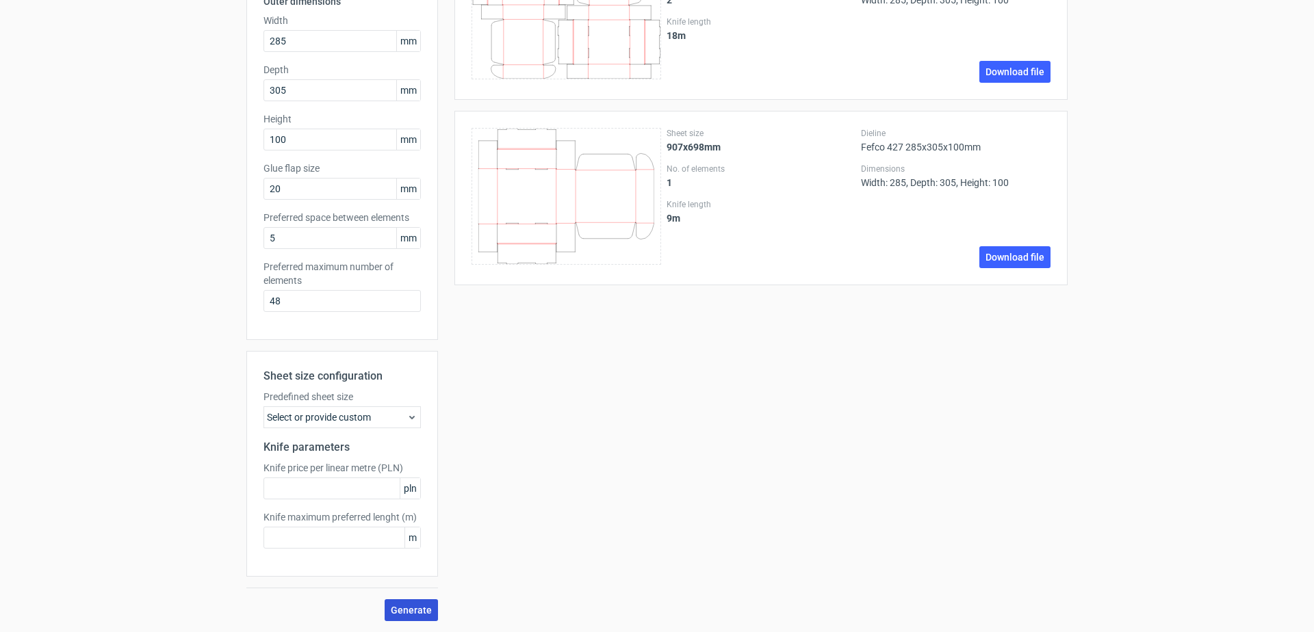
click at [405, 608] on span "Generate" at bounding box center [411, 611] width 41 height 10
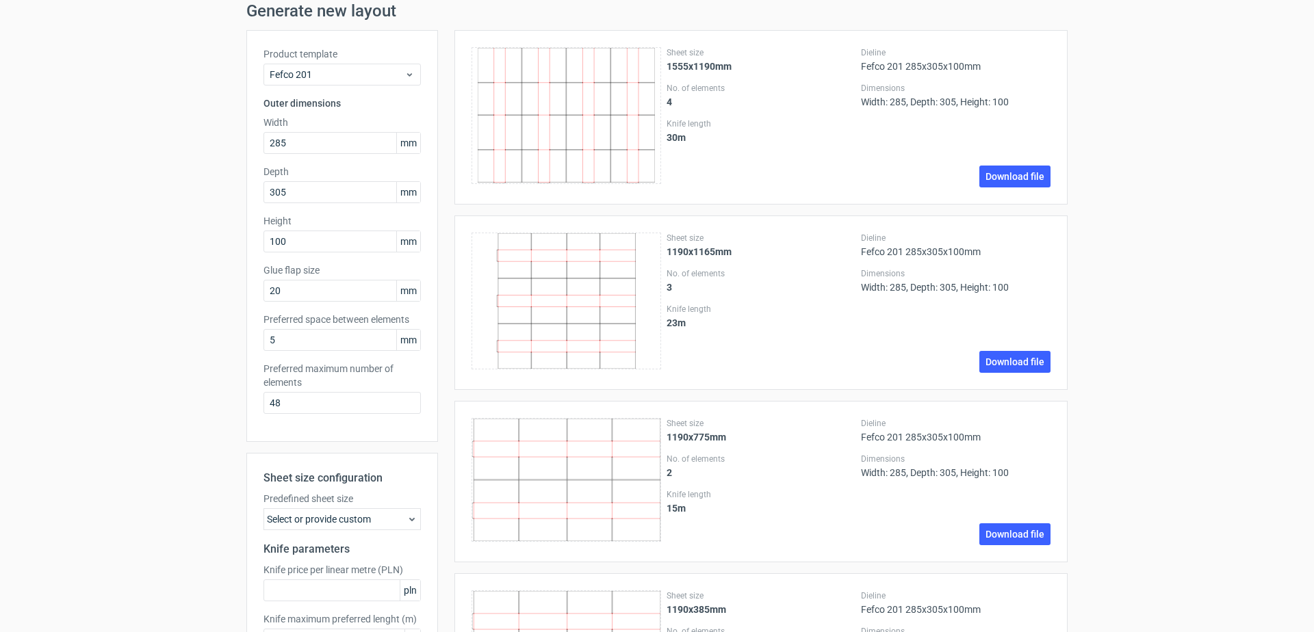
scroll to position [0, 0]
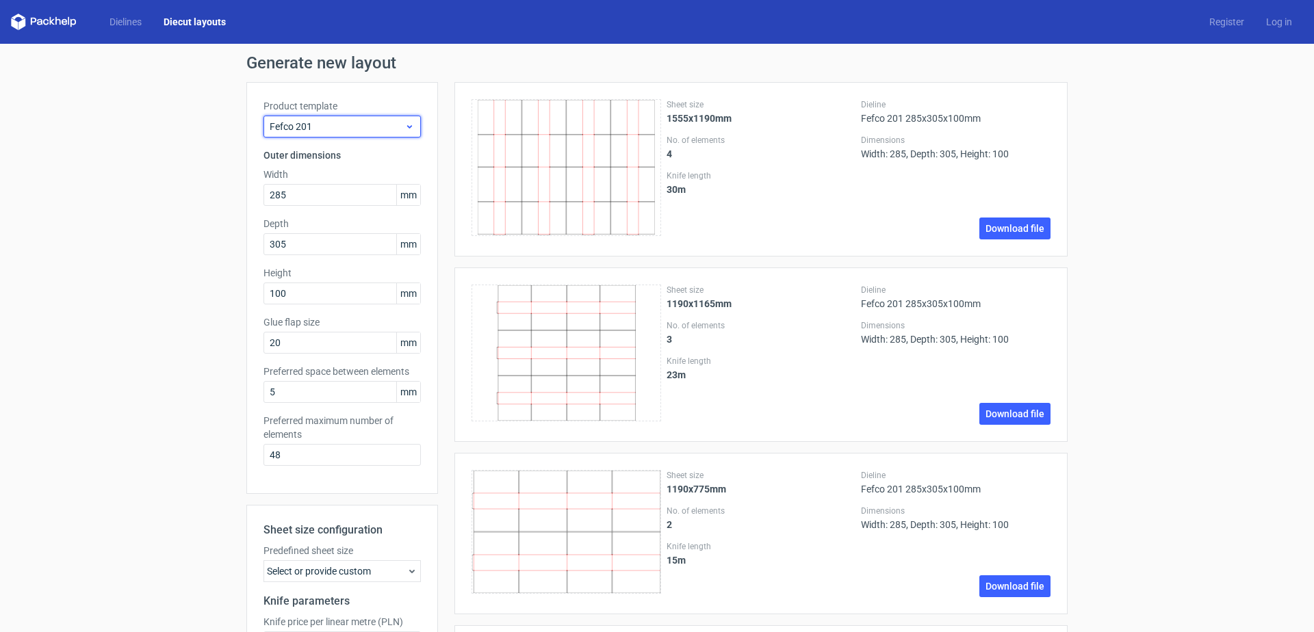
click at [390, 127] on span "Fefco 201" at bounding box center [337, 127] width 135 height 14
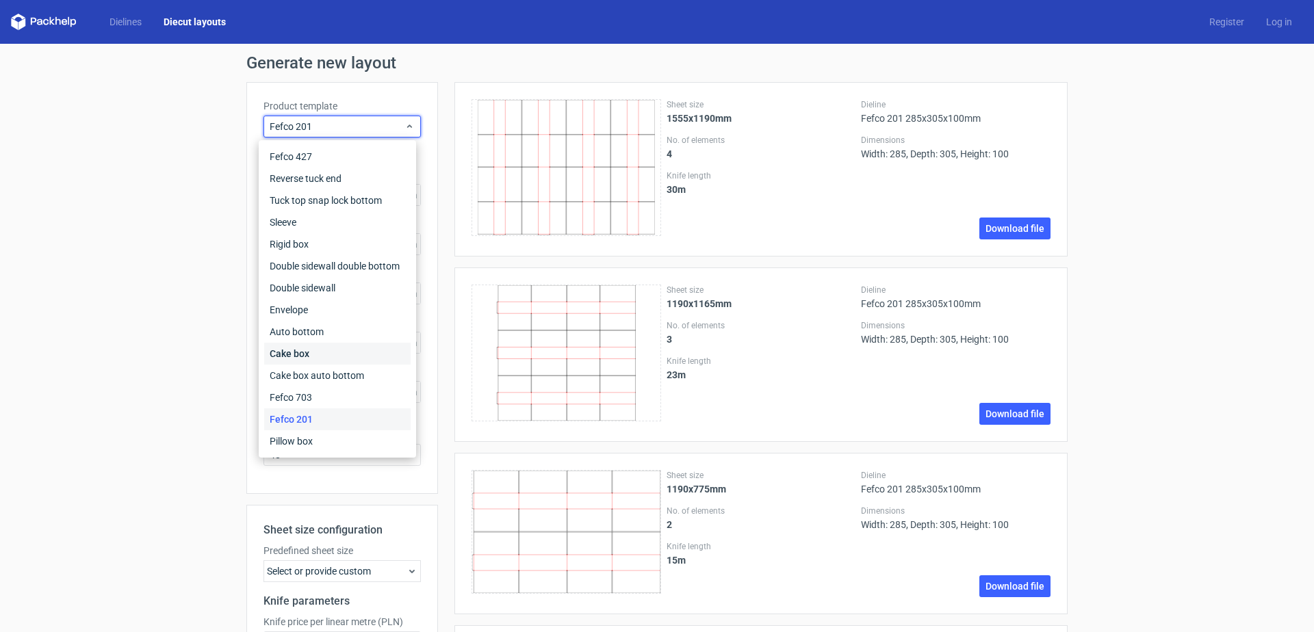
click at [374, 348] on div "Cake box" at bounding box center [337, 354] width 146 height 22
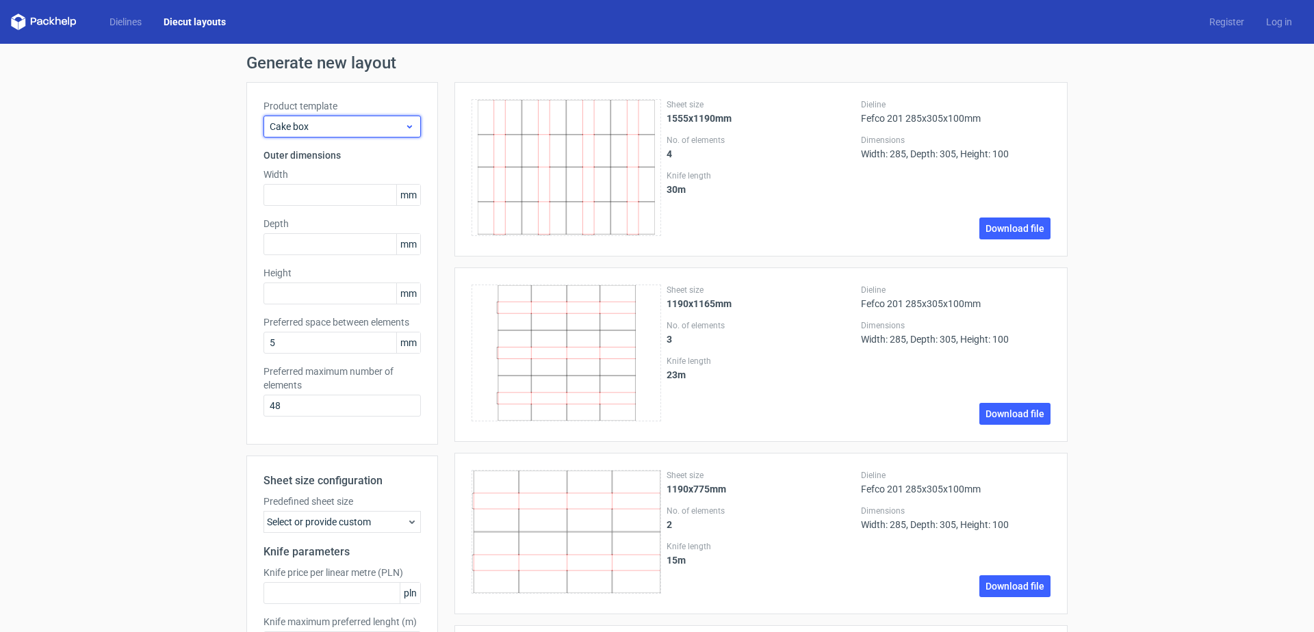
click at [362, 131] on span "Cake box" at bounding box center [337, 127] width 135 height 14
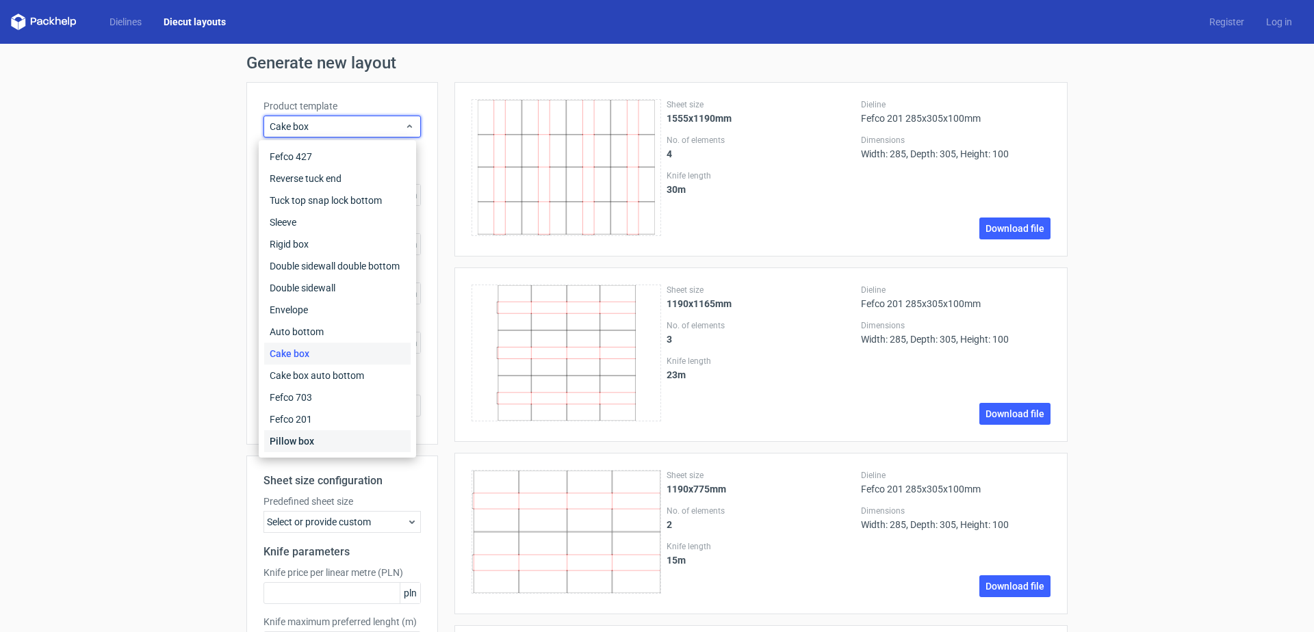
click at [337, 439] on div "Pillow box" at bounding box center [337, 442] width 146 height 22
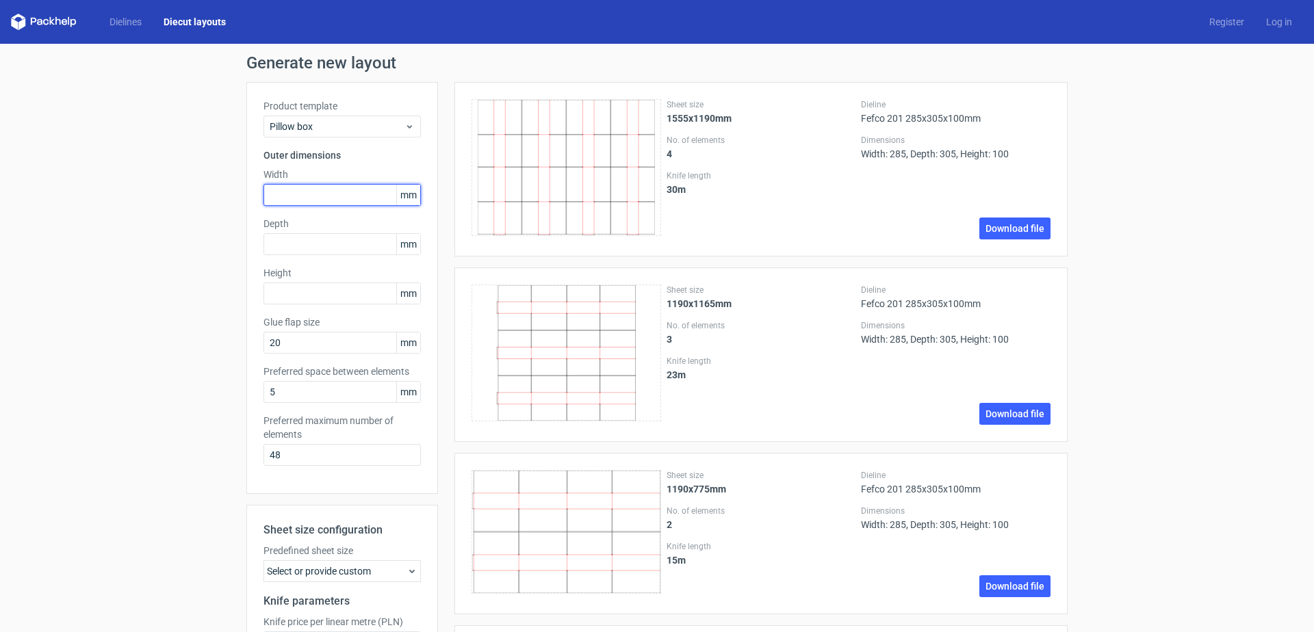
click at [316, 198] on input "text" at bounding box center [342, 195] width 157 height 22
type input "285"
type input "305"
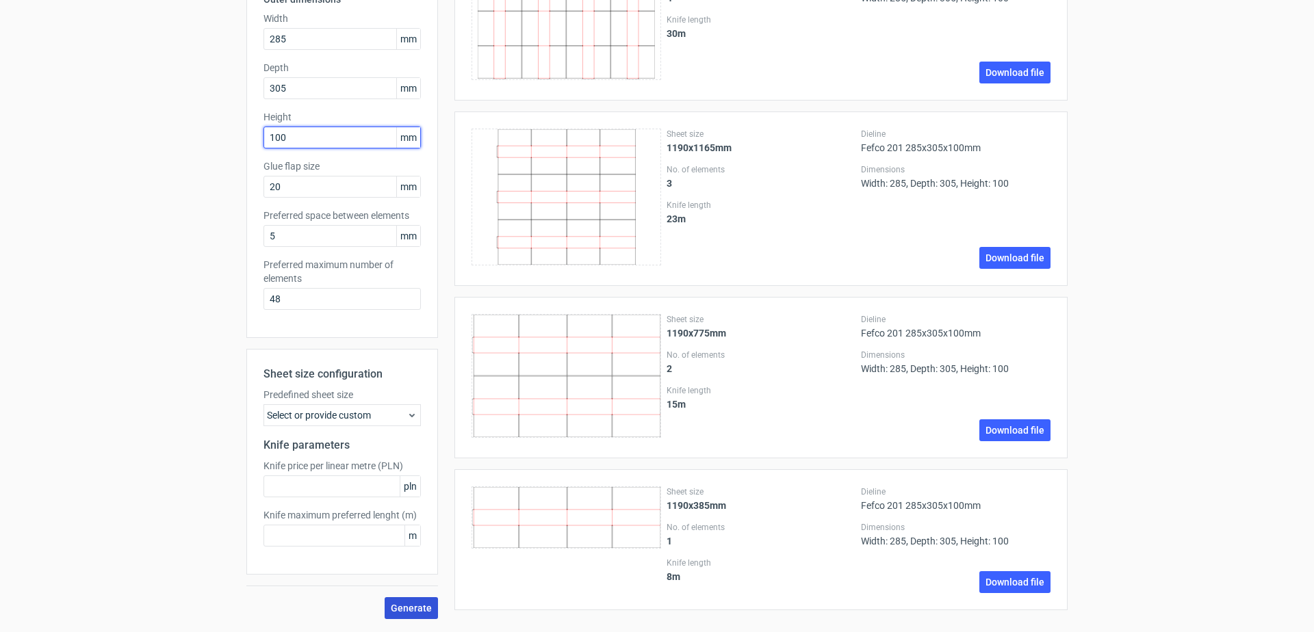
type input "100"
click at [409, 607] on span "Generate" at bounding box center [411, 609] width 41 height 10
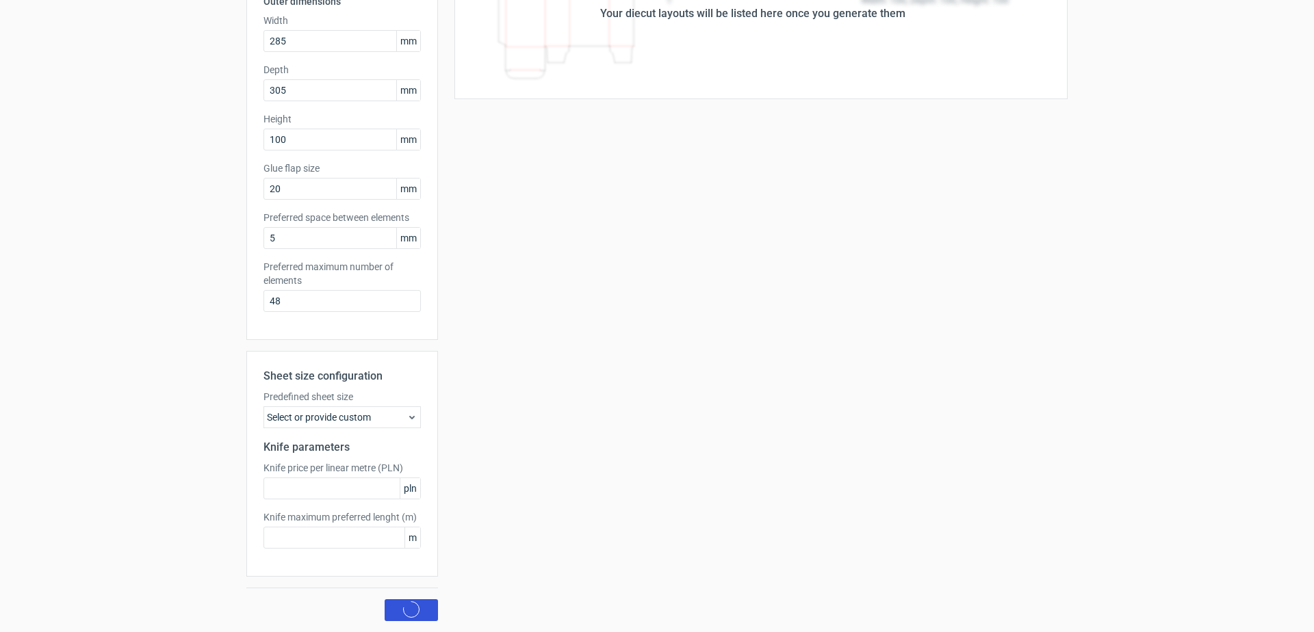
scroll to position [154, 0]
click at [422, 606] on span "Generate" at bounding box center [411, 611] width 41 height 10
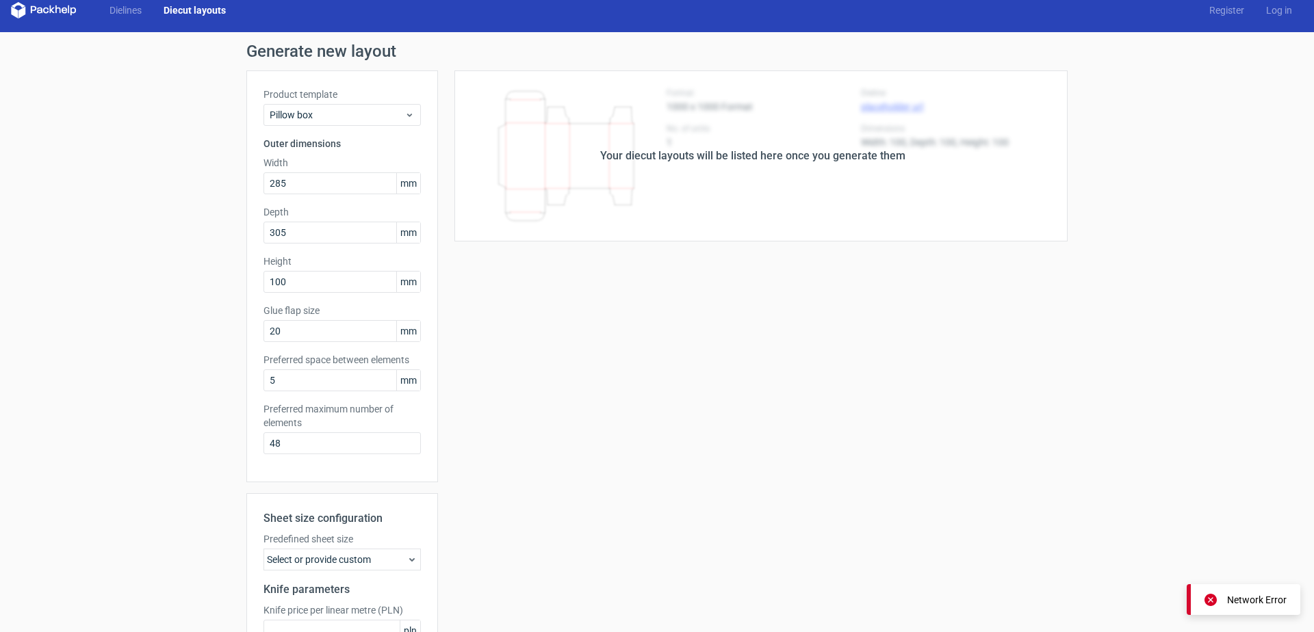
scroll to position [11, 0]
click at [313, 121] on span "Pillow box" at bounding box center [337, 116] width 135 height 14
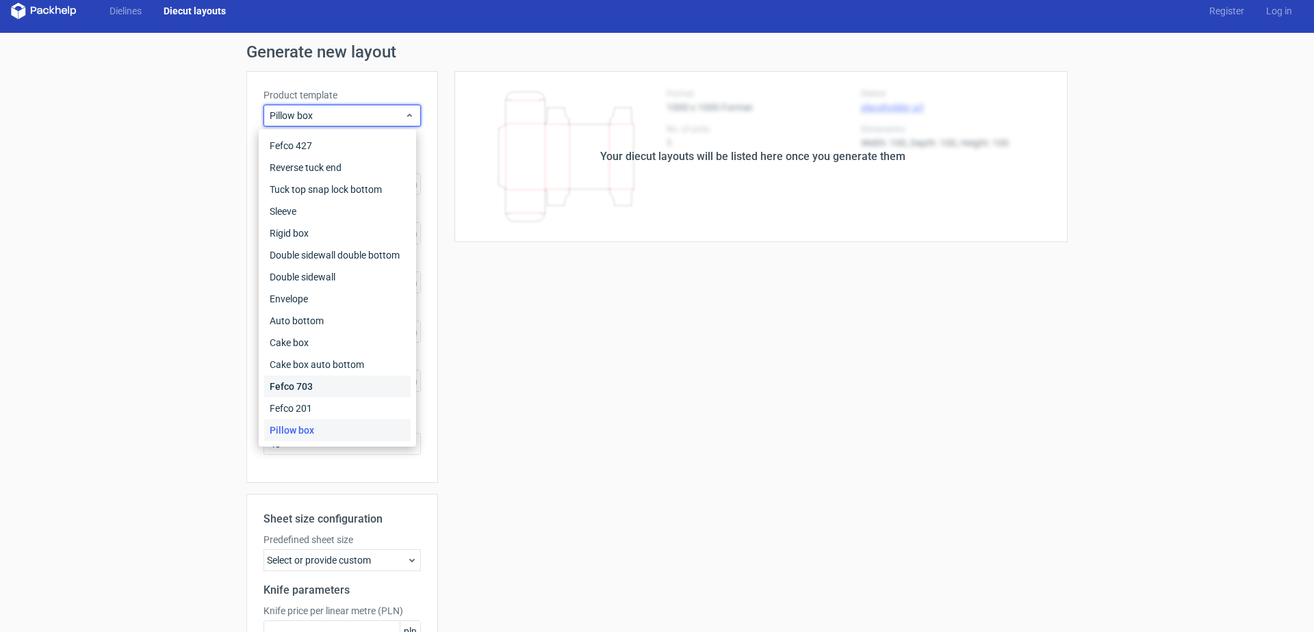
click at [315, 383] on div "Fefco 703" at bounding box center [337, 387] width 146 height 22
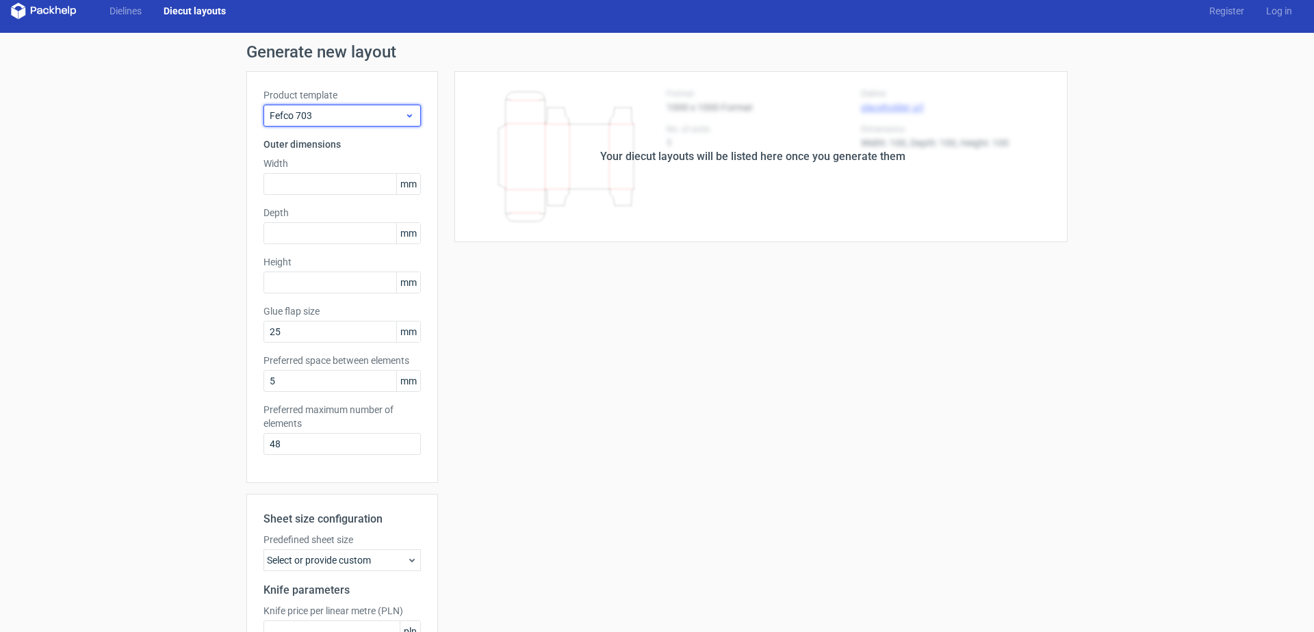
click at [327, 116] on span "Fefco 703" at bounding box center [337, 116] width 135 height 14
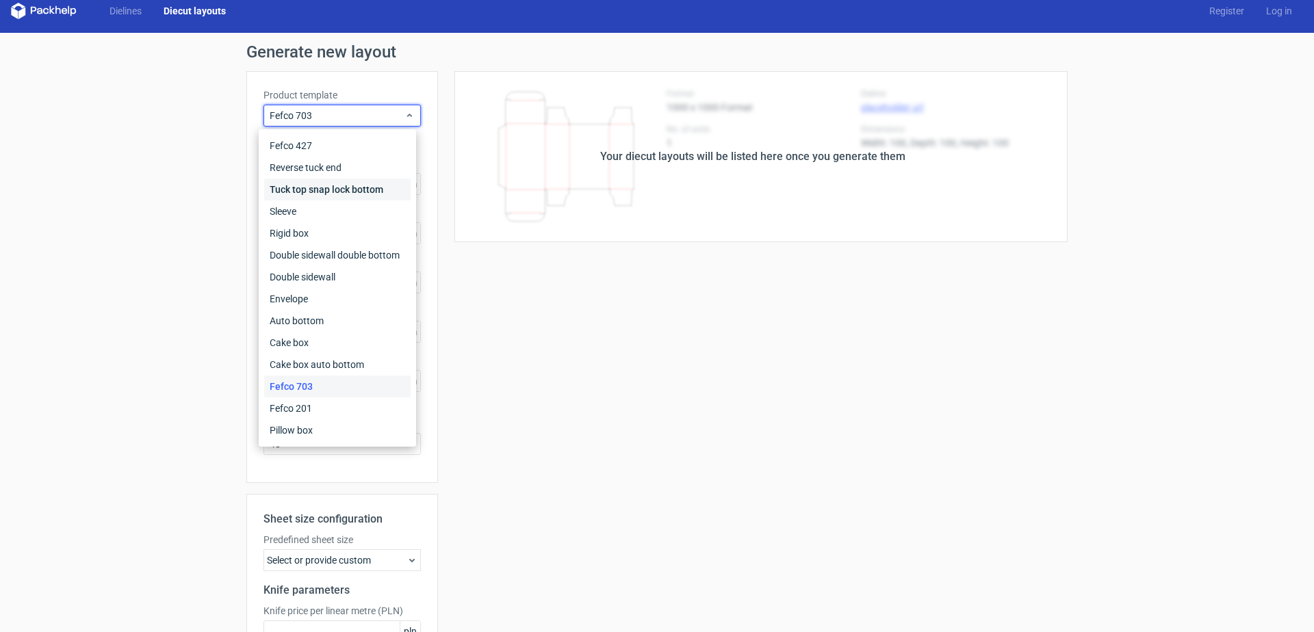
click at [311, 191] on div "Tuck top snap lock bottom" at bounding box center [337, 190] width 146 height 22
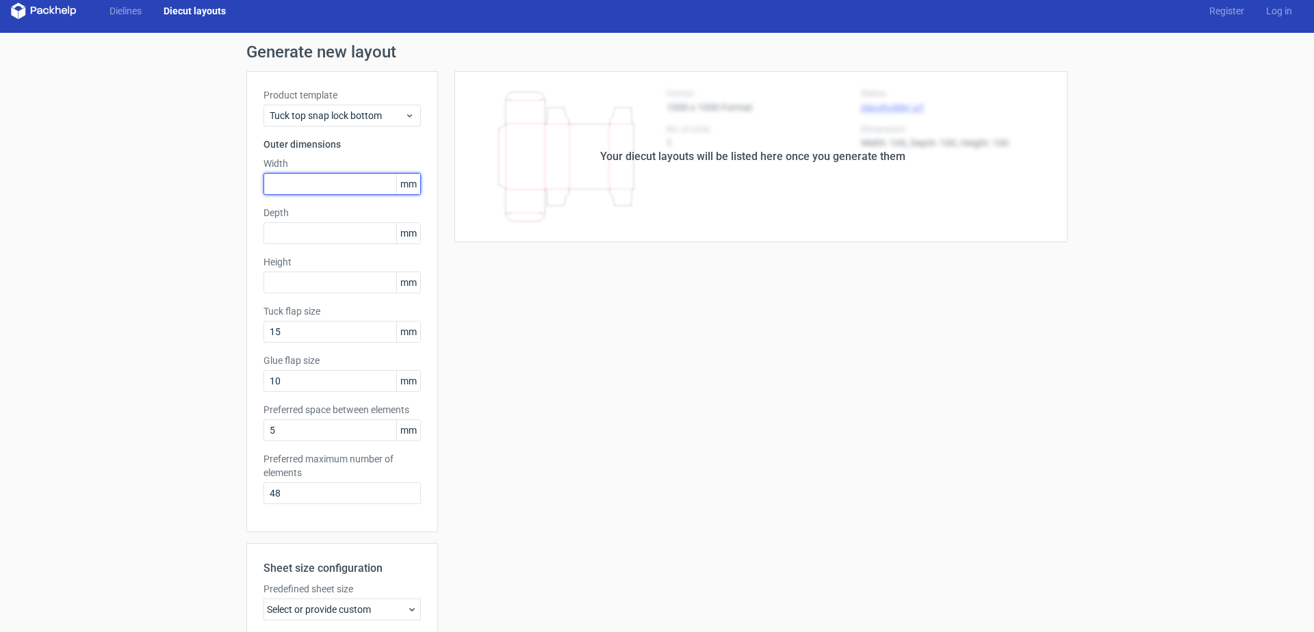
click at [301, 184] on input "text" at bounding box center [342, 184] width 157 height 22
type input "285"
type input "305"
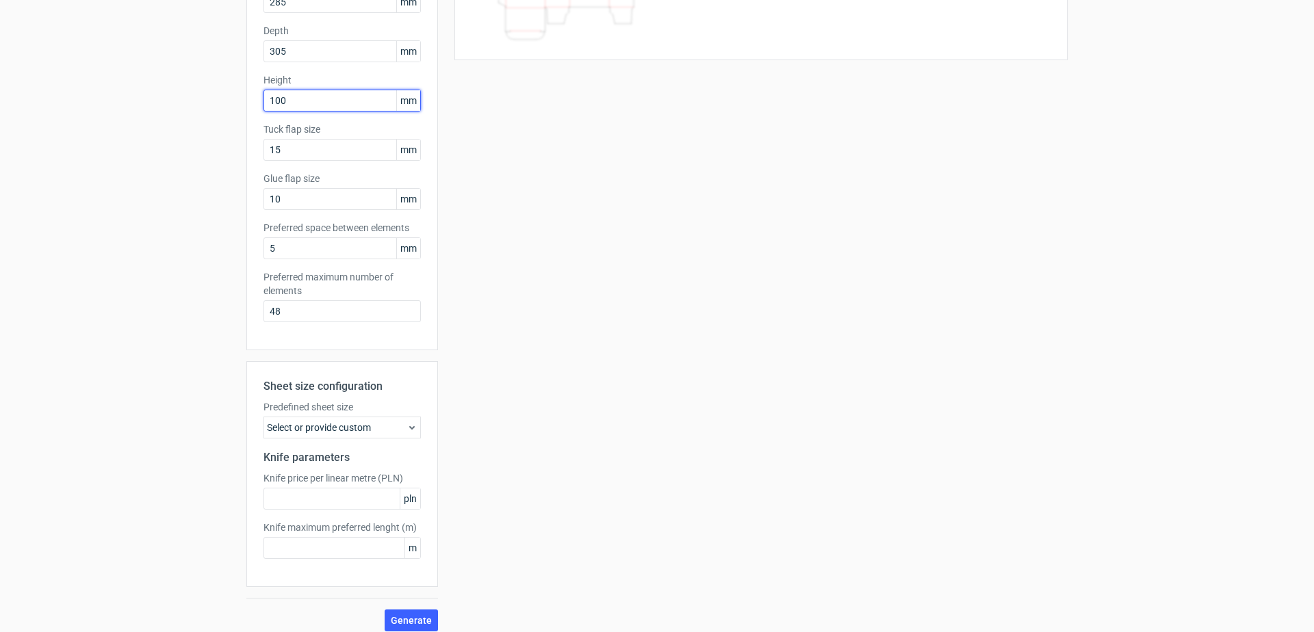
scroll to position [203, 0]
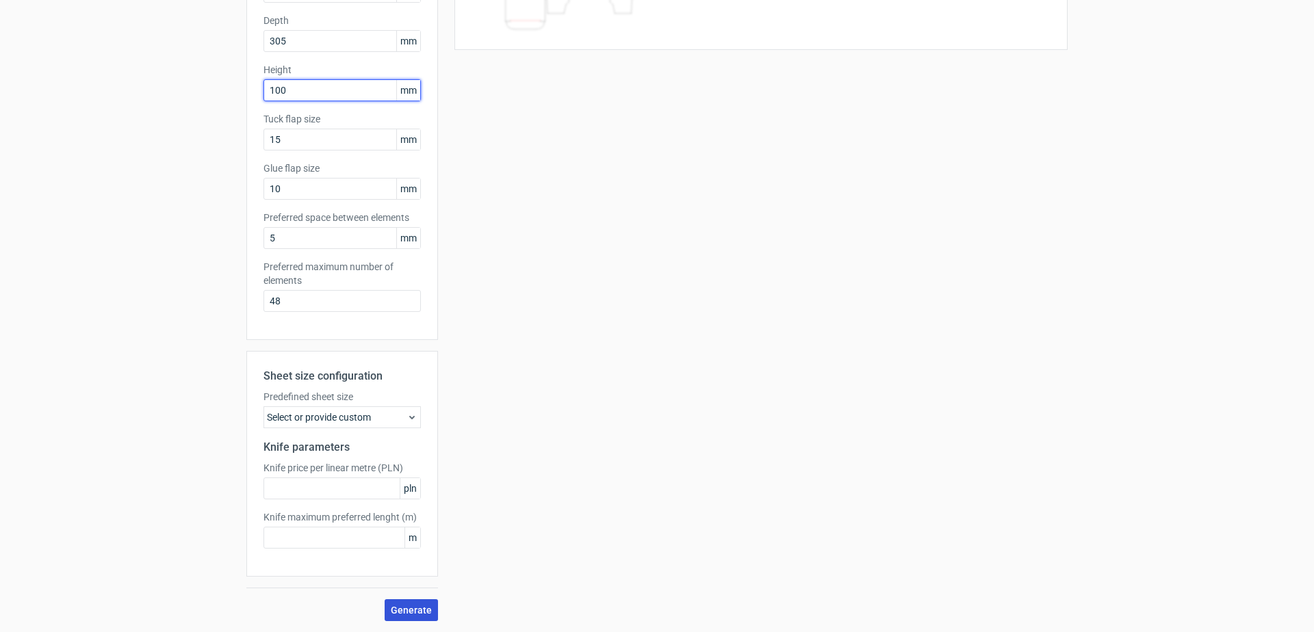
type input "100"
click at [416, 609] on span "Generate" at bounding box center [411, 611] width 41 height 10
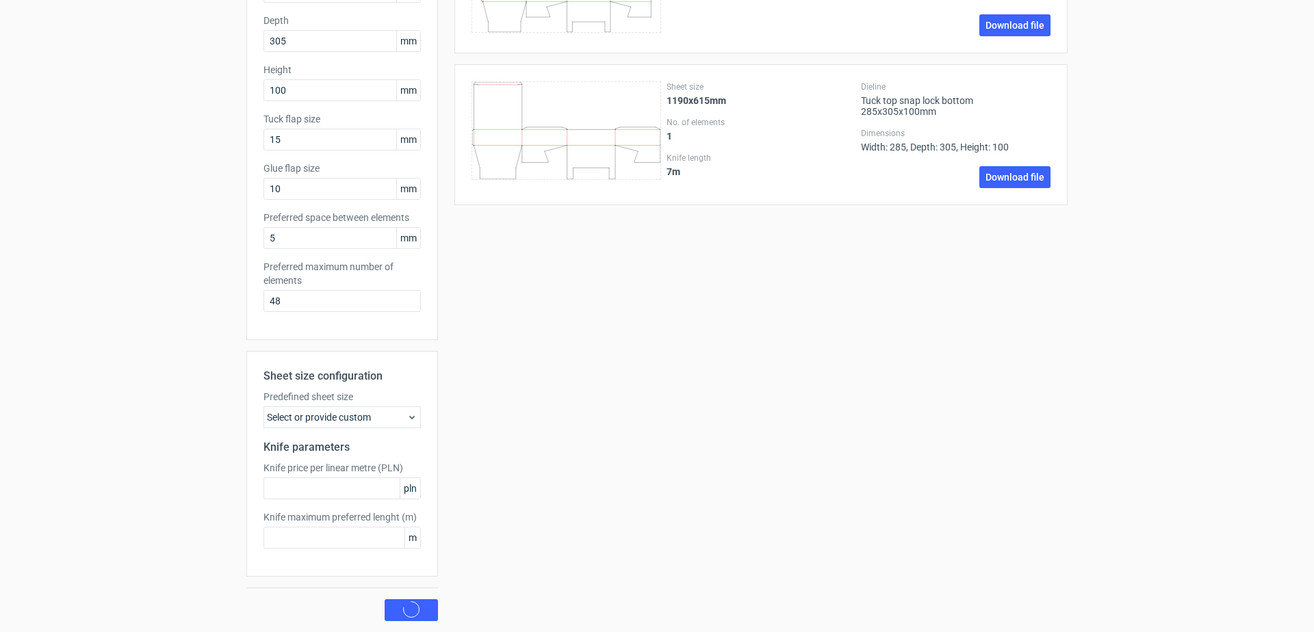
scroll to position [0, 0]
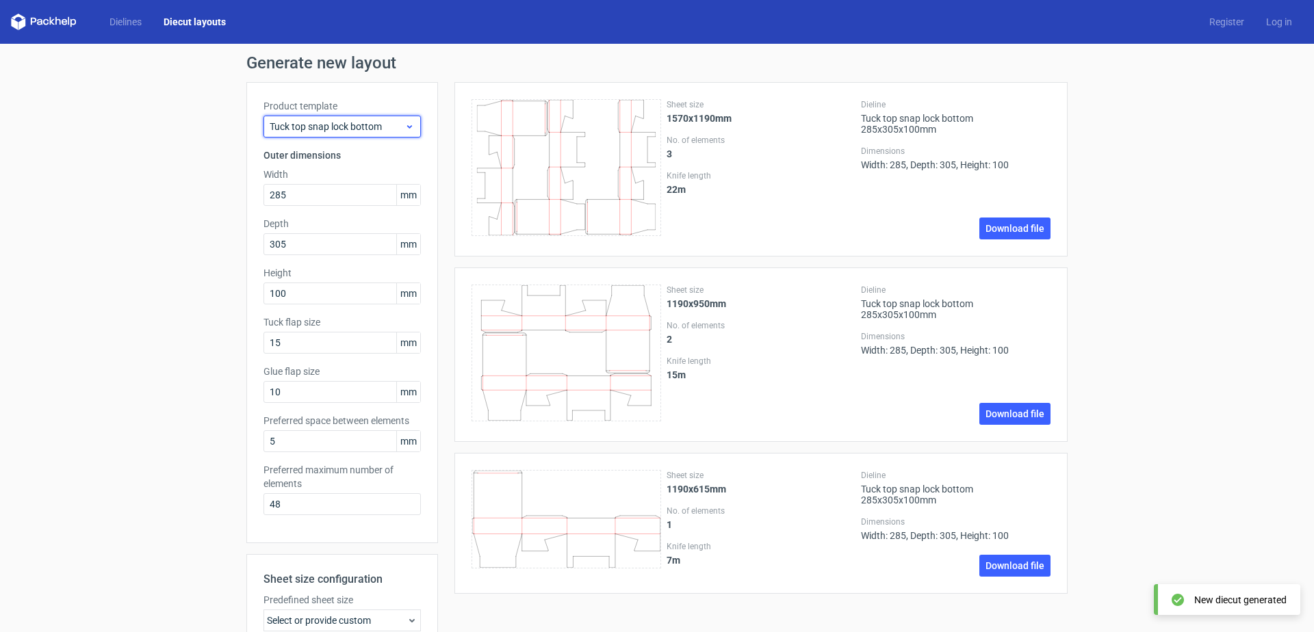
click at [354, 129] on span "Tuck top snap lock bottom" at bounding box center [337, 127] width 135 height 14
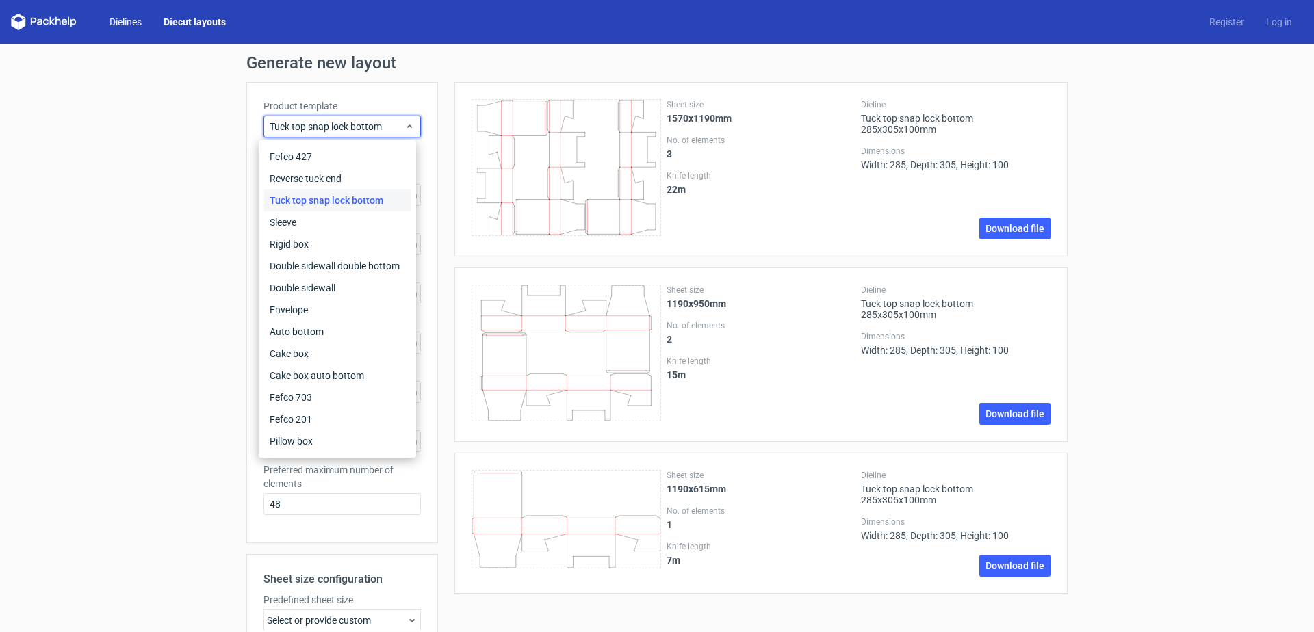
click at [131, 25] on link "Dielines" at bounding box center [126, 22] width 54 height 14
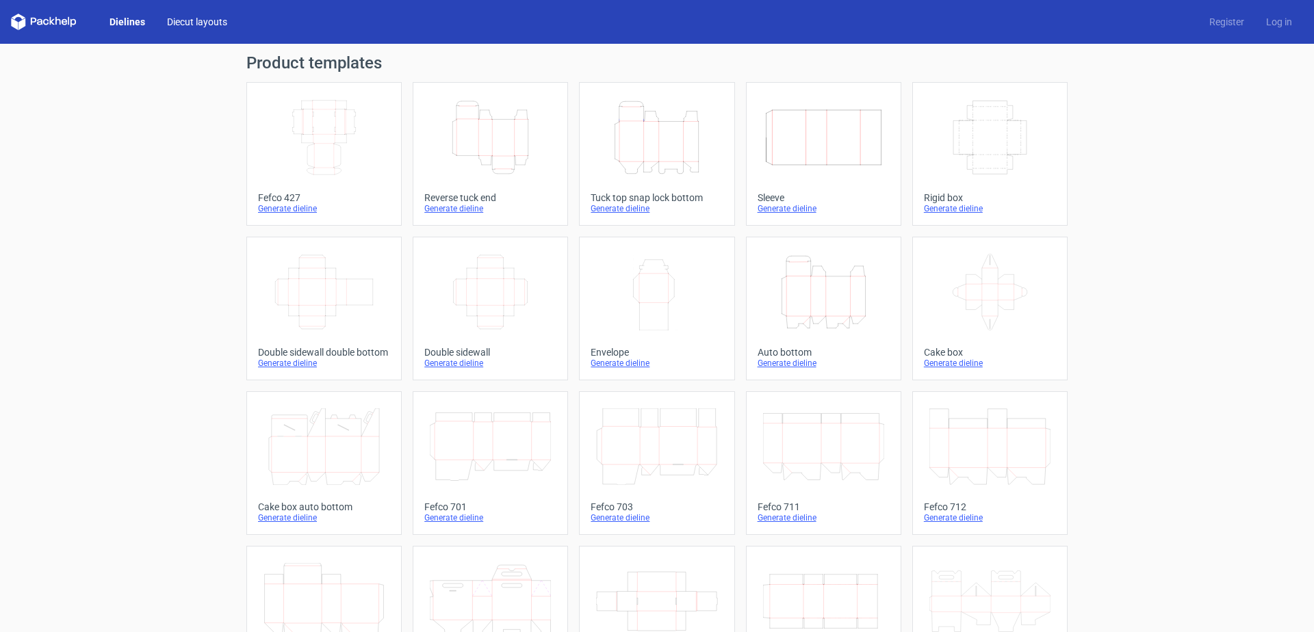
click at [196, 25] on link "Diecut layouts" at bounding box center [197, 22] width 82 height 14
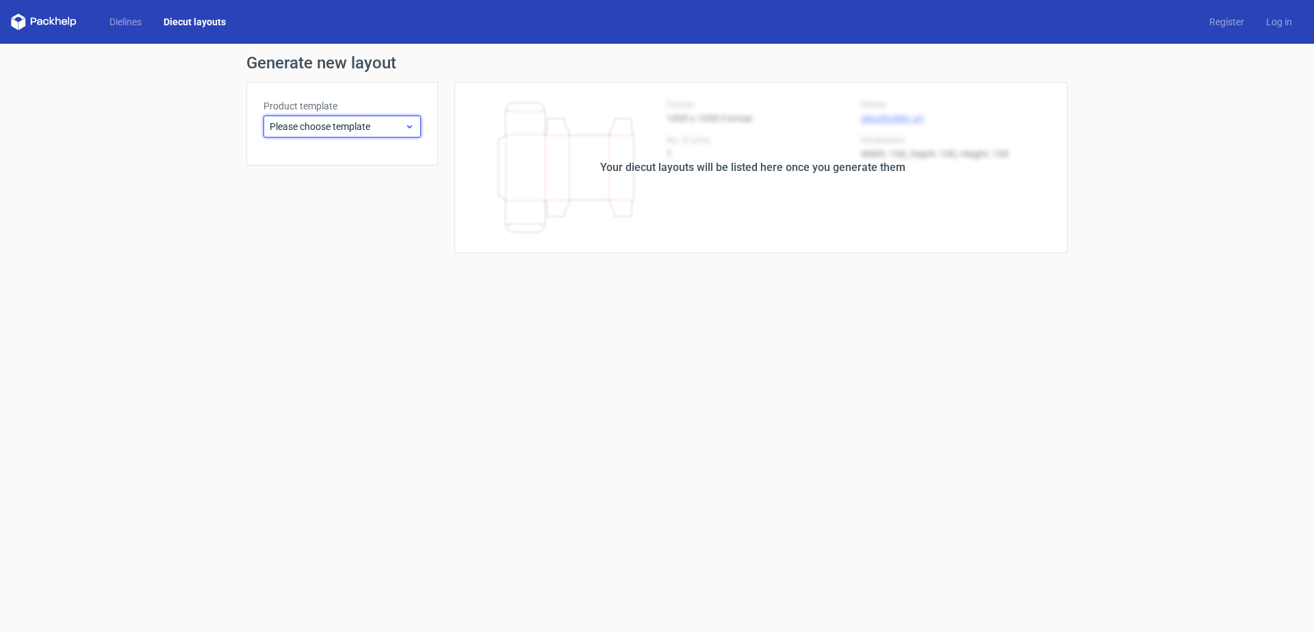
click at [372, 128] on span "Please choose template" at bounding box center [337, 127] width 135 height 14
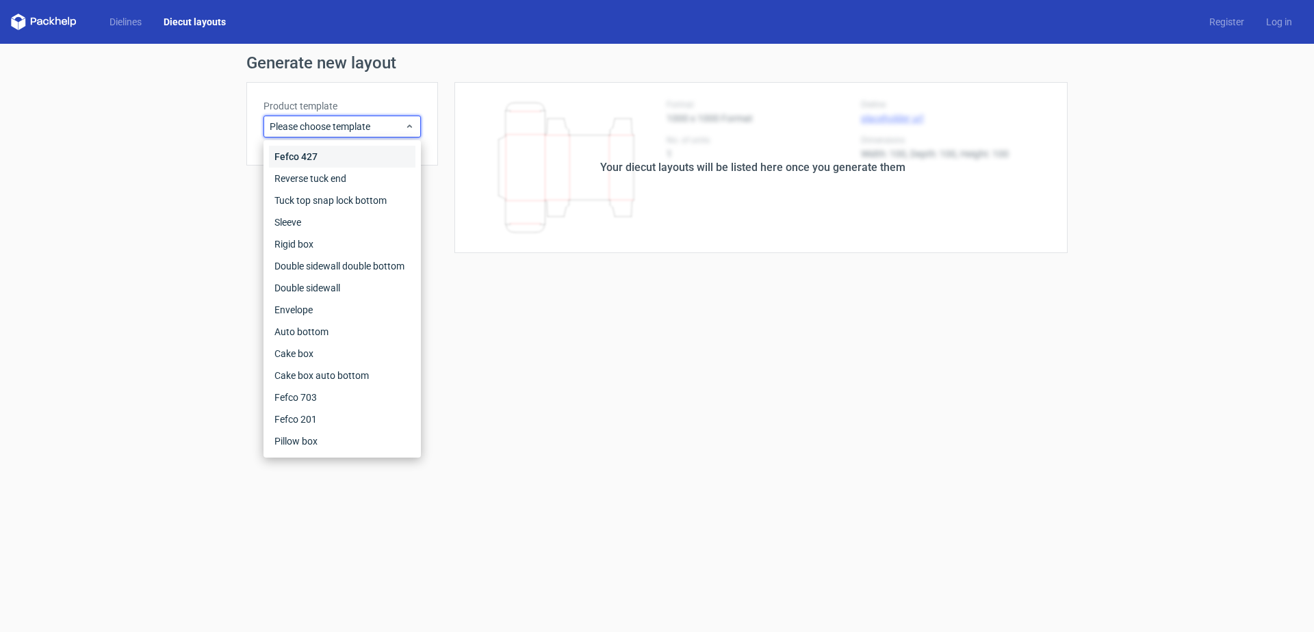
click at [303, 151] on div "Fefco 427" at bounding box center [342, 157] width 146 height 22
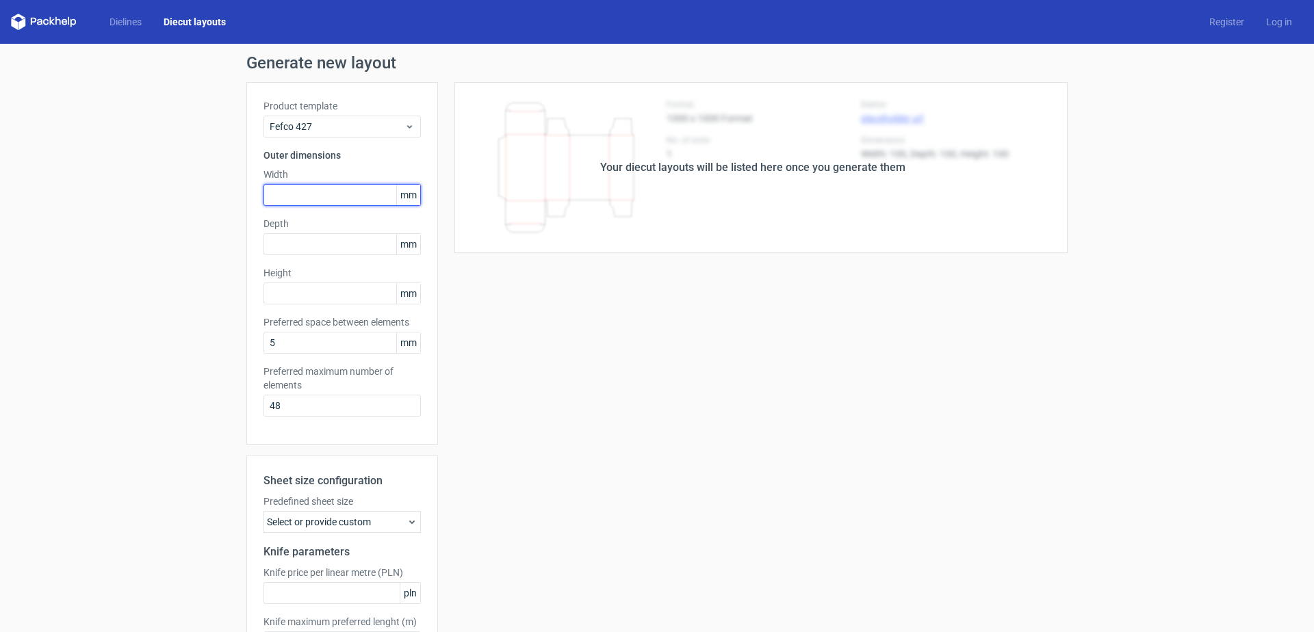
click at [347, 194] on input "text" at bounding box center [342, 195] width 157 height 22
click at [405, 126] on icon at bounding box center [410, 126] width 10 height 11
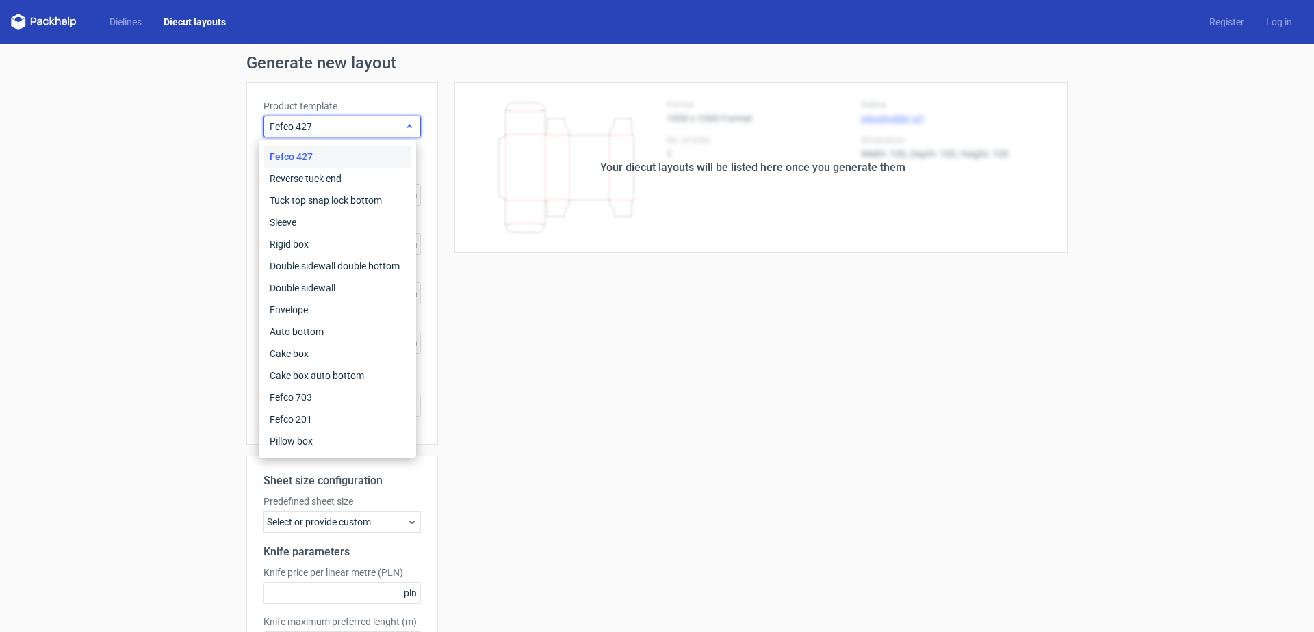
click at [305, 128] on span "Fefco 427" at bounding box center [337, 127] width 135 height 14
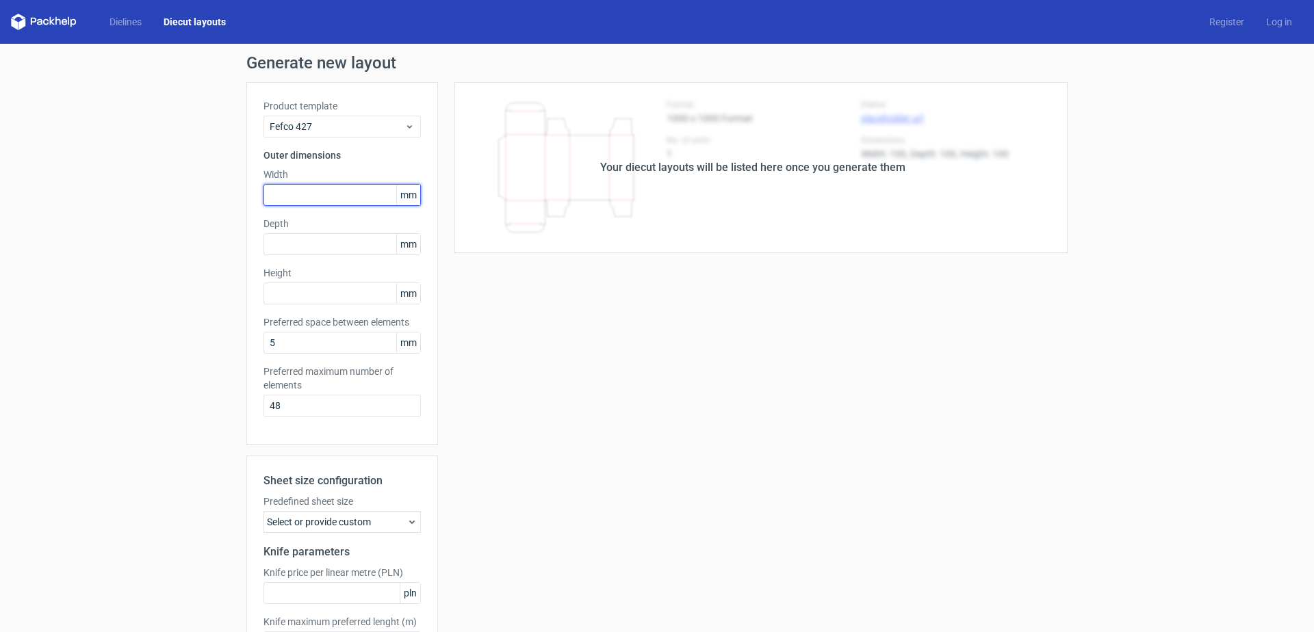
click at [316, 194] on input "text" at bounding box center [342, 195] width 157 height 22
type input "3"
type input "285"
type input "305"
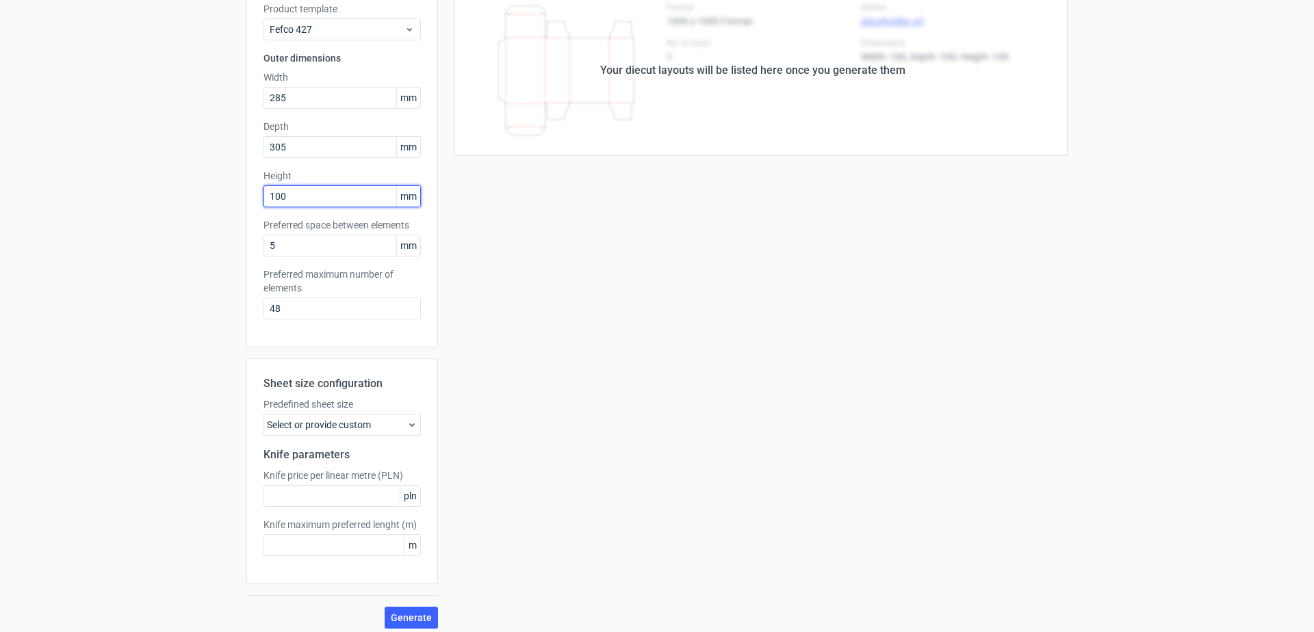
scroll to position [105, 0]
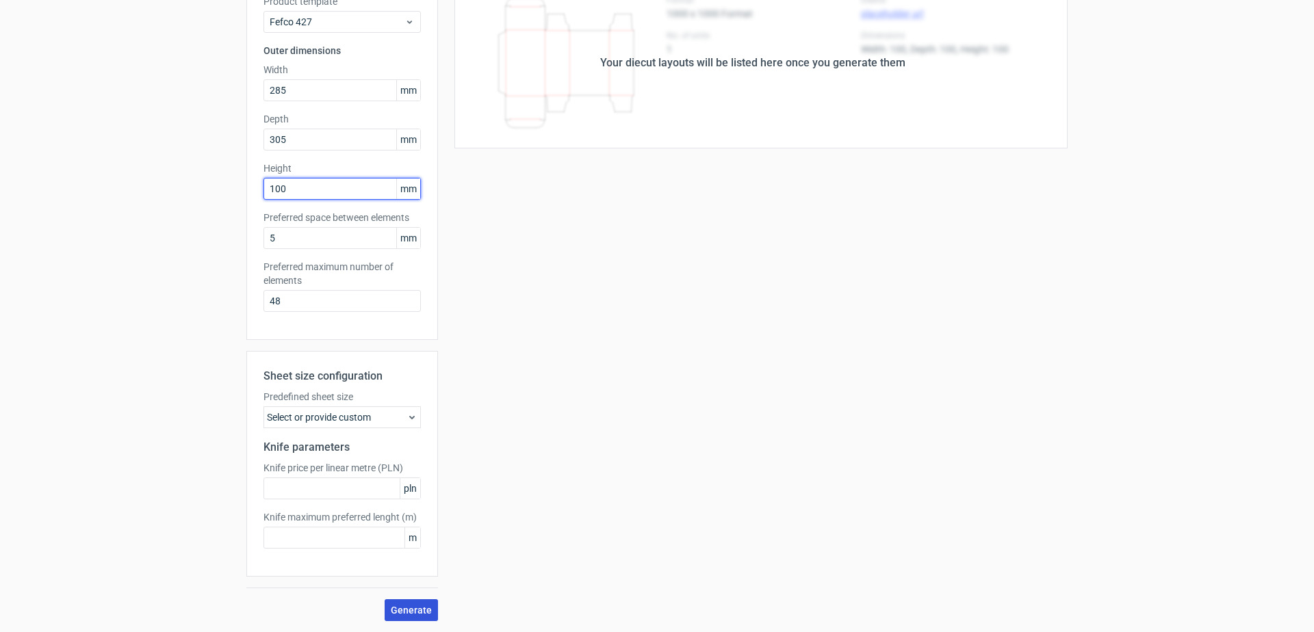
type input "100"
click at [411, 614] on span "Generate" at bounding box center [411, 611] width 41 height 10
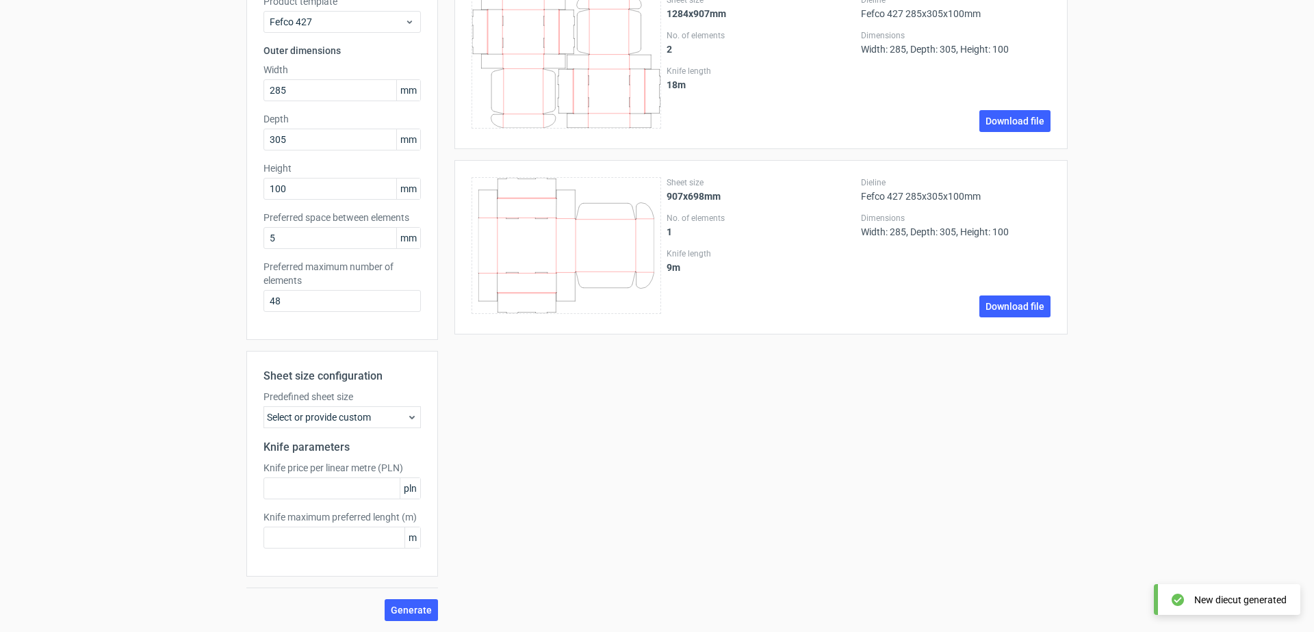
scroll to position [0, 0]
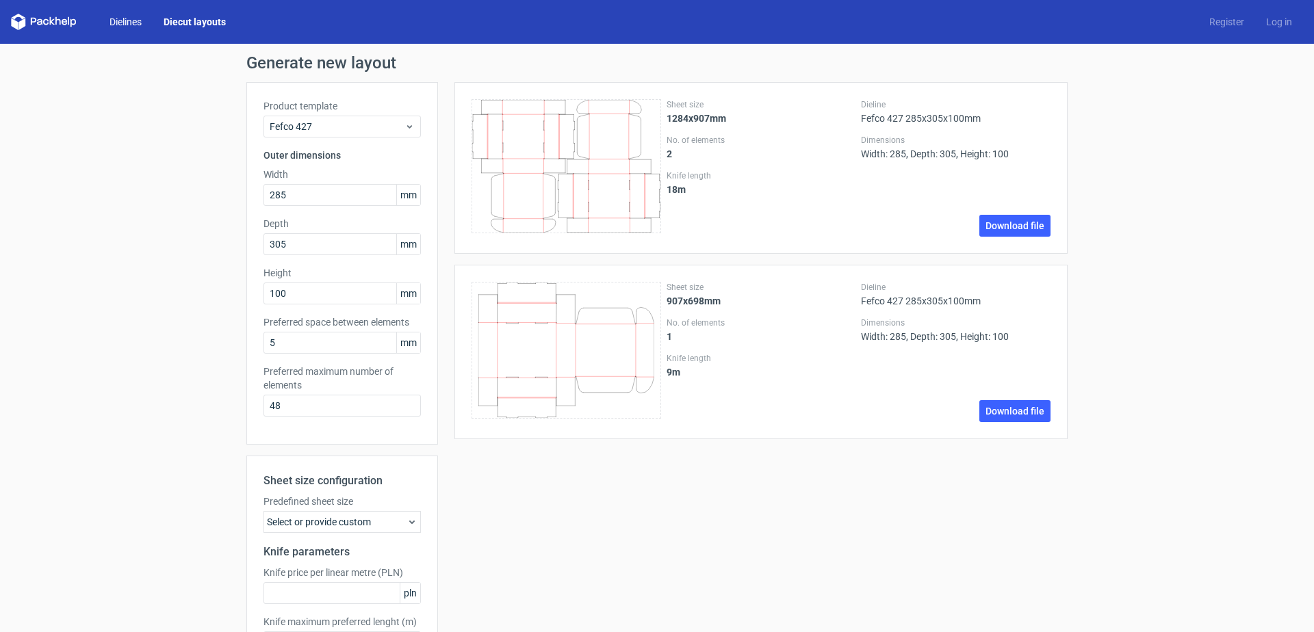
click at [141, 24] on link "Dielines" at bounding box center [126, 22] width 54 height 14
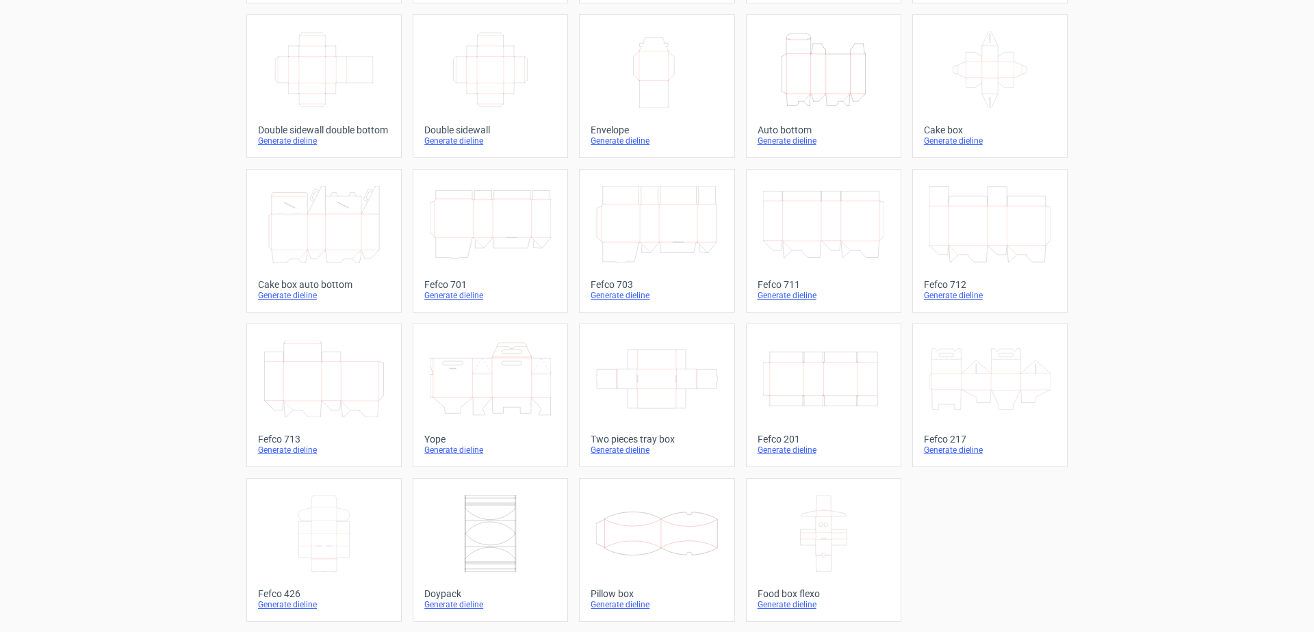
scroll to position [223, 0]
click at [303, 605] on div "Generate dieline" at bounding box center [324, 604] width 132 height 11
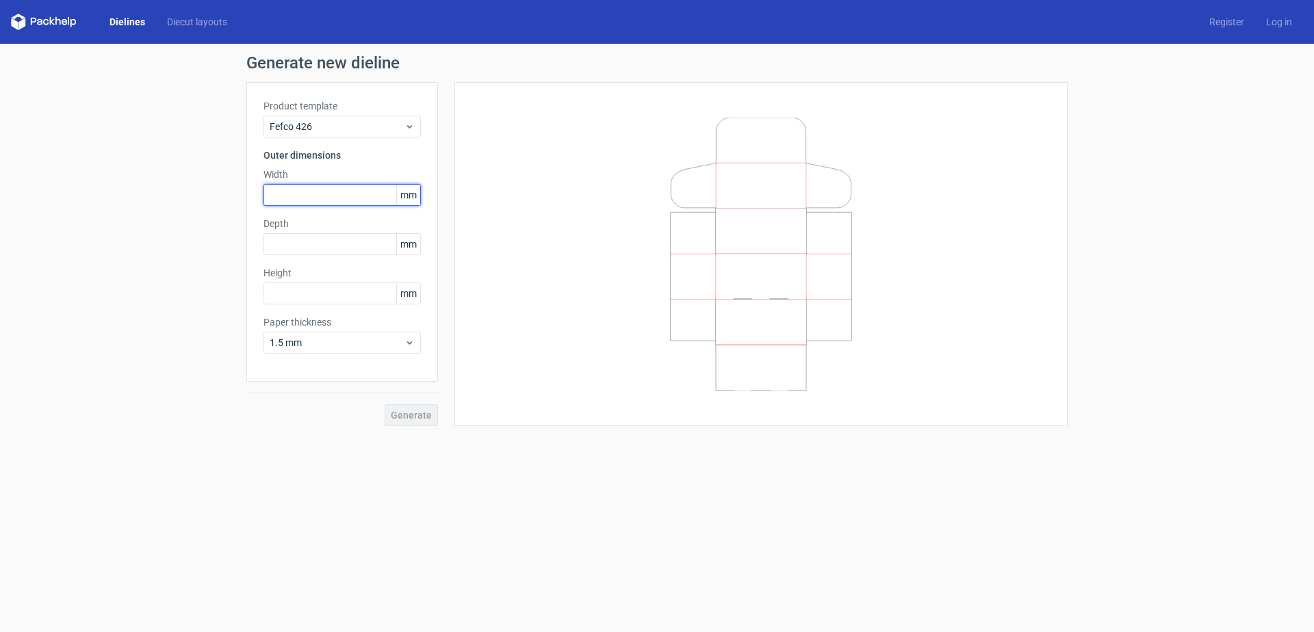
click at [322, 192] on input "text" at bounding box center [342, 195] width 157 height 22
type input "285"
type input "305"
type input "100"
click at [413, 415] on span "Generate" at bounding box center [411, 416] width 41 height 10
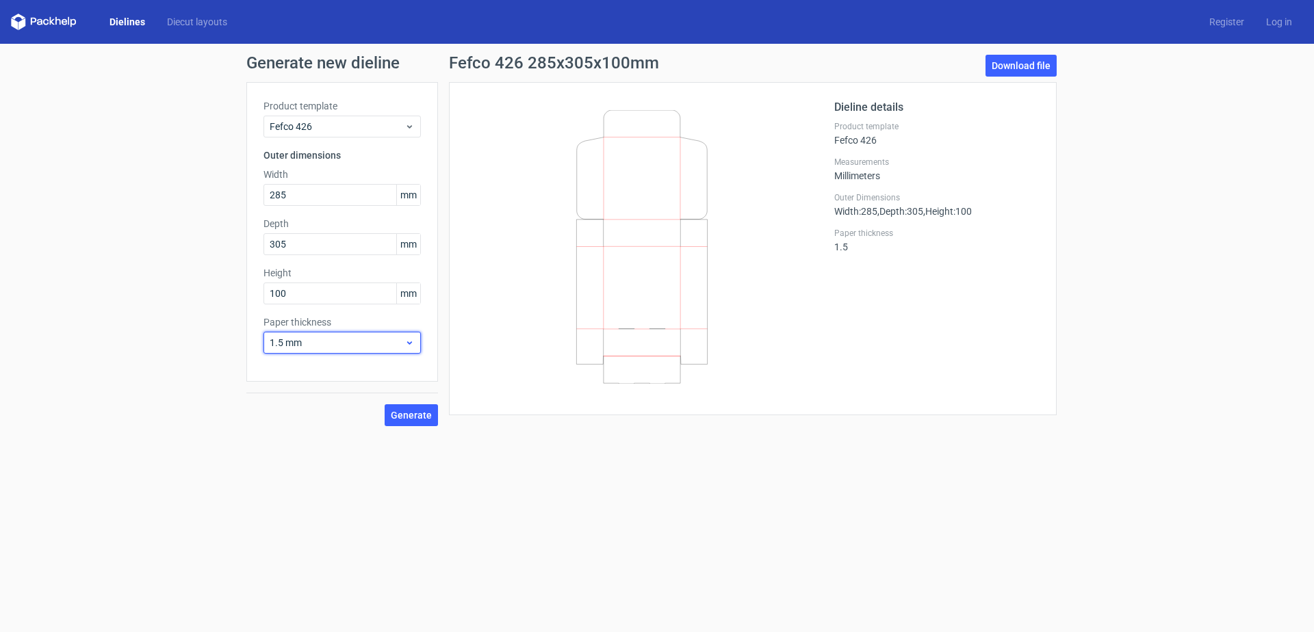
click at [409, 342] on icon at bounding box center [410, 342] width 10 height 11
click at [374, 372] on div "0.4 mm" at bounding box center [342, 373] width 146 height 22
click at [407, 343] on icon at bounding box center [410, 342] width 10 height 11
click at [355, 413] on div "1 mm" at bounding box center [342, 417] width 146 height 22
click at [1030, 68] on link "Download file" at bounding box center [1021, 66] width 71 height 22
